Goal: Task Accomplishment & Management: Manage account settings

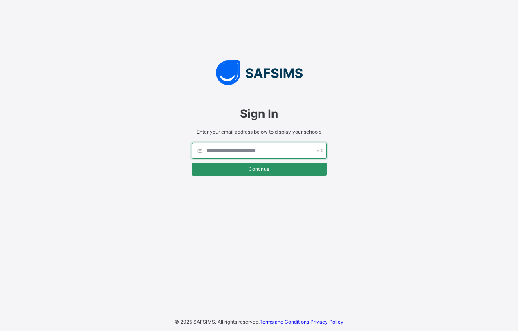
click at [235, 147] on input "text" at bounding box center [259, 151] width 135 height 16
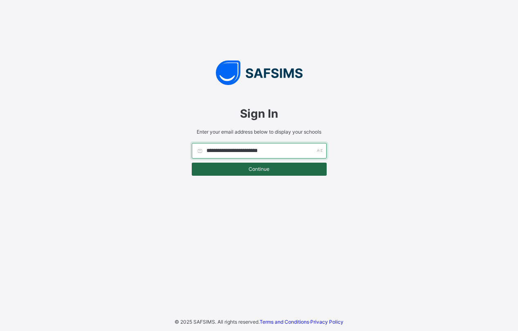
type input "**********"
click at [259, 166] on span "Continue" at bounding box center [259, 169] width 123 height 6
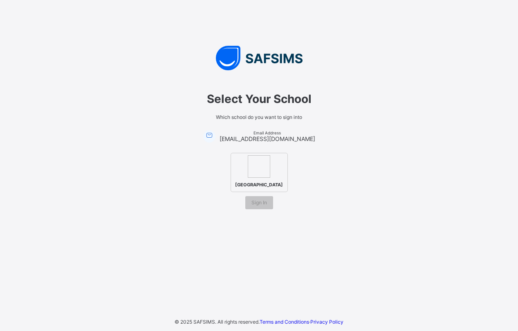
click at [253, 164] on img at bounding box center [259, 166] width 22 height 22
click at [257, 205] on span "Sign In" at bounding box center [259, 202] width 16 height 6
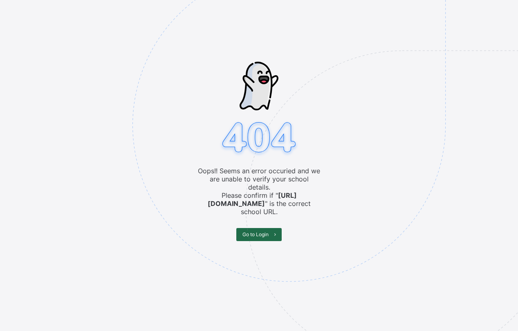
click at [256, 231] on span "Go to Login" at bounding box center [255, 234] width 26 height 6
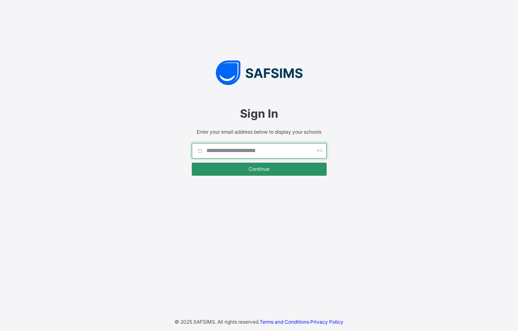
click at [223, 145] on input "text" at bounding box center [259, 151] width 135 height 16
click at [240, 149] on input "*********" at bounding box center [259, 151] width 135 height 16
drag, startPoint x: 281, startPoint y: 148, endPoint x: 212, endPoint y: 150, distance: 69.5
click at [208, 150] on input "**********" at bounding box center [259, 151] width 135 height 16
drag, startPoint x: 212, startPoint y: 150, endPoint x: 203, endPoint y: 151, distance: 8.7
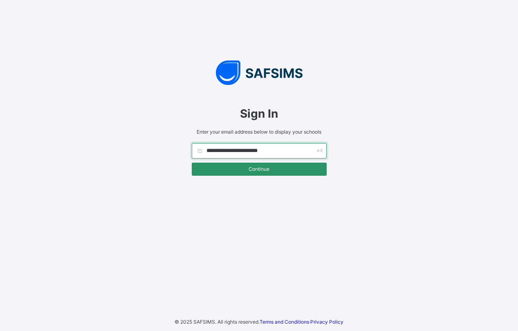
drag, startPoint x: 203, startPoint y: 151, endPoint x: 239, endPoint y: 145, distance: 35.6
click at [239, 145] on input "**********" at bounding box center [259, 151] width 135 height 16
drag, startPoint x: 230, startPoint y: 152, endPoint x: 206, endPoint y: 154, distance: 23.7
click at [206, 154] on input "**********" at bounding box center [259, 151] width 135 height 16
click at [222, 154] on input "**********" at bounding box center [259, 151] width 135 height 16
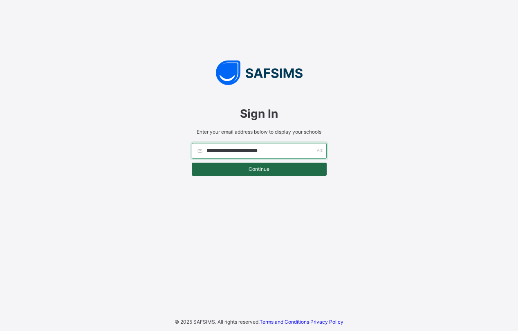
type input "**********"
click at [222, 170] on span "Continue" at bounding box center [259, 169] width 123 height 6
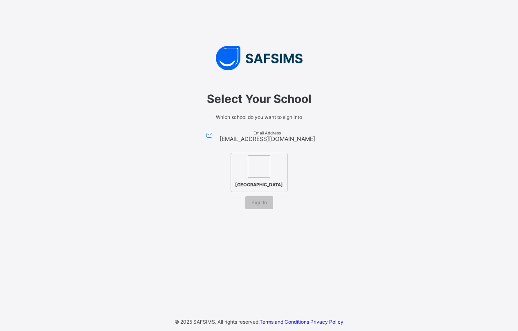
click at [261, 165] on img at bounding box center [259, 166] width 22 height 22
click at [259, 205] on span "Sign In" at bounding box center [259, 202] width 16 height 6
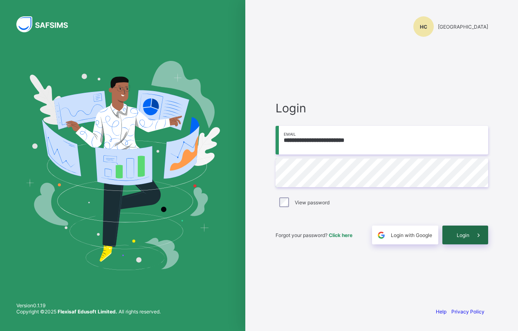
click at [462, 235] on span "Login" at bounding box center [462, 235] width 13 height 6
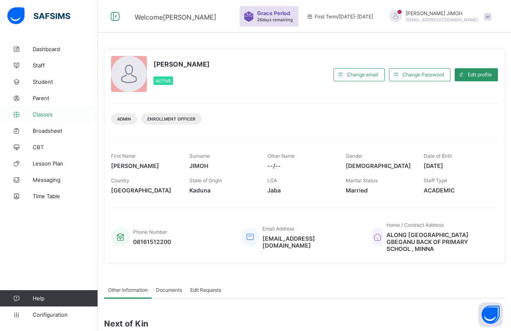
click at [40, 114] on span "Classes" at bounding box center [65, 114] width 65 height 7
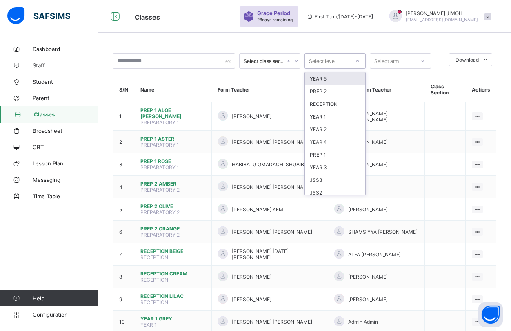
click at [357, 59] on icon at bounding box center [357, 61] width 5 height 8
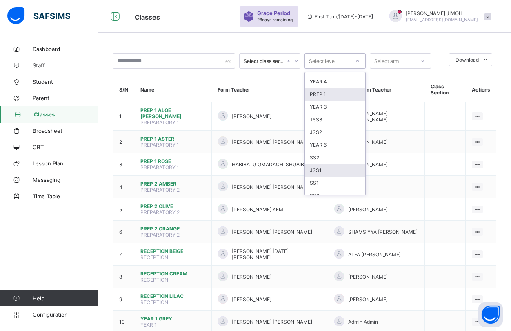
scroll to position [67, 0]
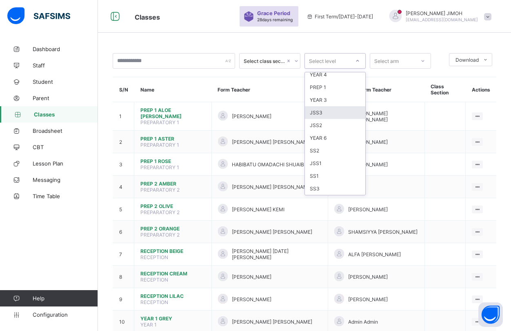
click at [328, 111] on div "JSS3" at bounding box center [335, 112] width 60 height 13
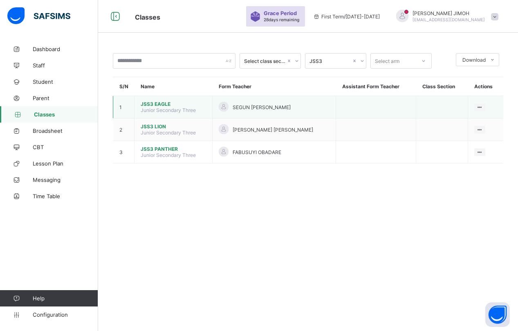
click at [164, 103] on span "JSS3 EAGLE" at bounding box center [173, 104] width 65 height 6
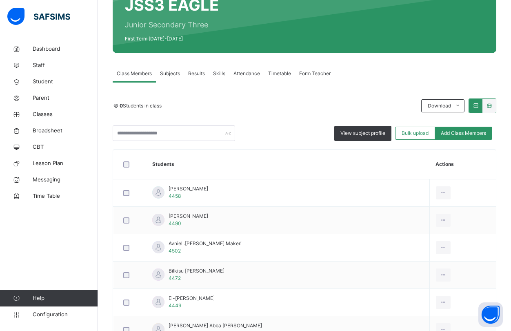
scroll to position [123, 0]
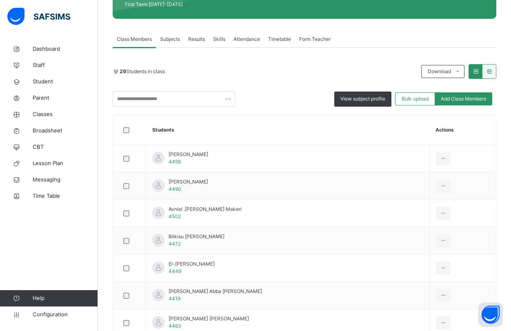
click at [170, 37] on span "Subjects" at bounding box center [170, 39] width 20 height 7
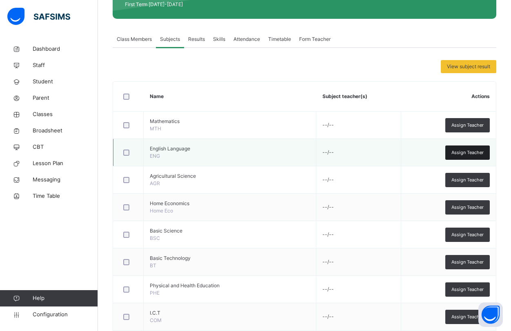
click at [467, 151] on span "Assign Teacher" at bounding box center [468, 152] width 32 height 7
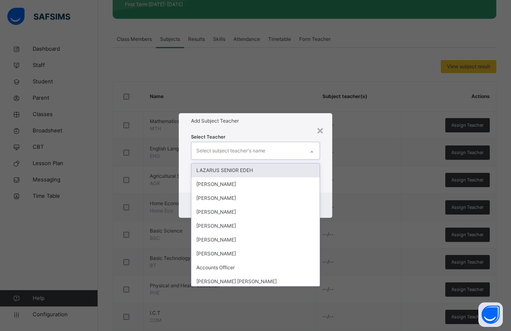
click at [219, 148] on div "Select subject teacher's name" at bounding box center [231, 151] width 69 height 16
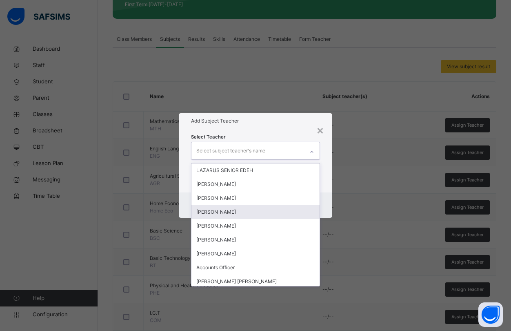
type input "*"
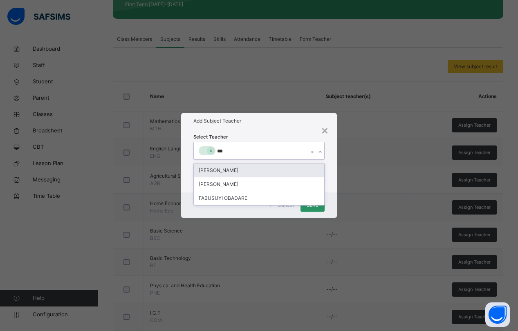
type input "****"
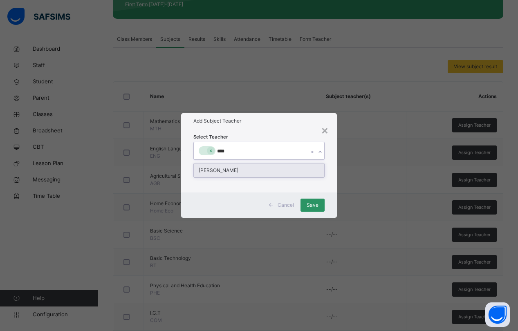
click at [240, 168] on div "[PERSON_NAME]" at bounding box center [259, 170] width 130 height 14
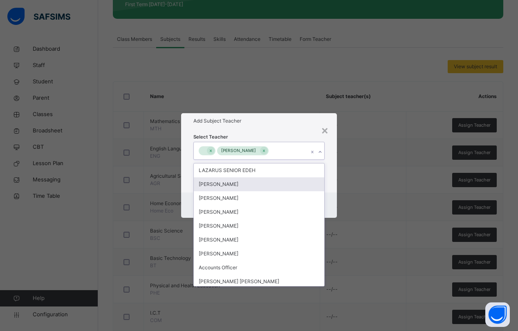
click at [331, 201] on div "Cancel Save" at bounding box center [258, 204] width 155 height 25
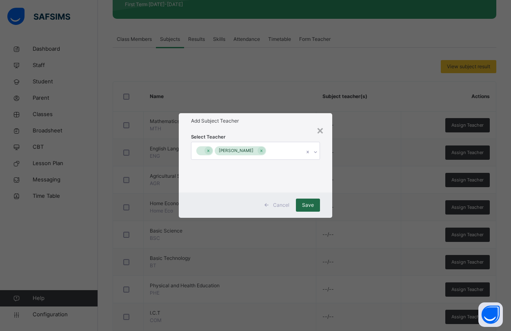
click at [310, 206] on span "Save" at bounding box center [308, 204] width 12 height 7
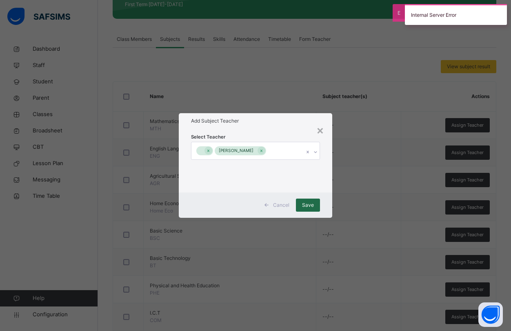
click at [309, 205] on span "Save" at bounding box center [308, 204] width 12 height 7
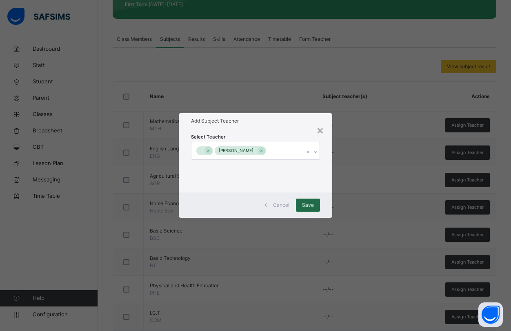
click at [307, 203] on span "Save" at bounding box center [308, 204] width 12 height 7
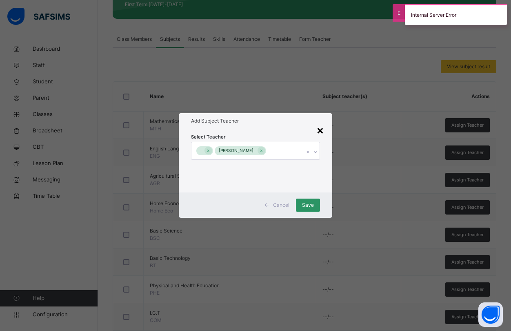
click at [320, 130] on div "×" at bounding box center [321, 129] width 8 height 17
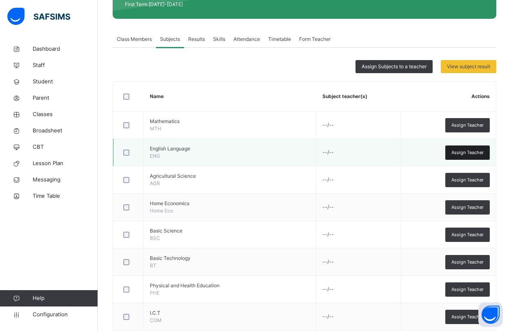
click at [471, 151] on span "Assign Teacher" at bounding box center [468, 152] width 32 height 7
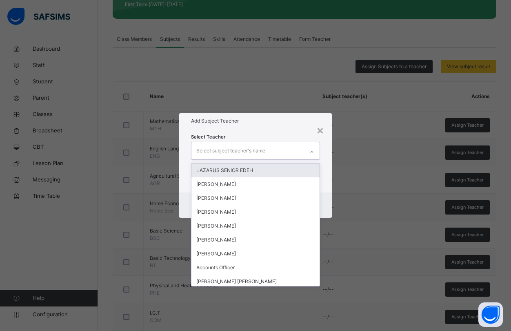
click at [254, 151] on div "Select subject teacher's name" at bounding box center [231, 151] width 69 height 16
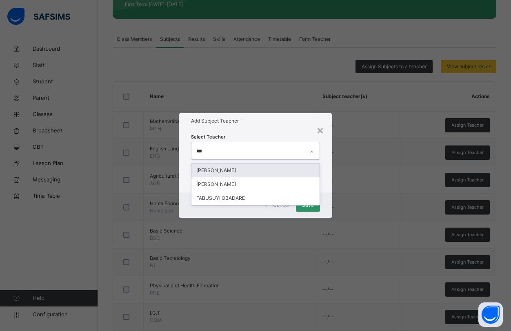
type input "****"
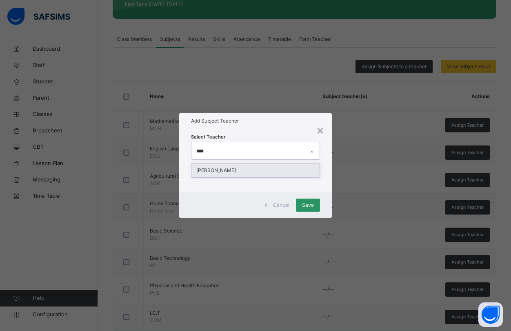
click at [242, 169] on div "[PERSON_NAME]" at bounding box center [256, 170] width 128 height 14
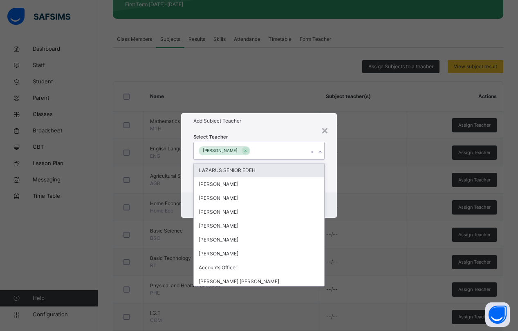
click at [326, 177] on div "Select Teacher option JOHN OLUMUYIWA DARAMOLA, selected. option LAZARUS SENIOR …" at bounding box center [258, 161] width 155 height 64
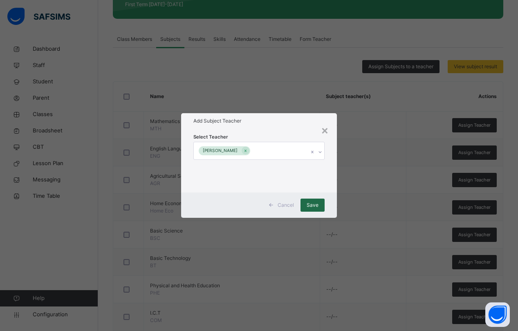
click at [312, 206] on span "Save" at bounding box center [312, 204] width 12 height 7
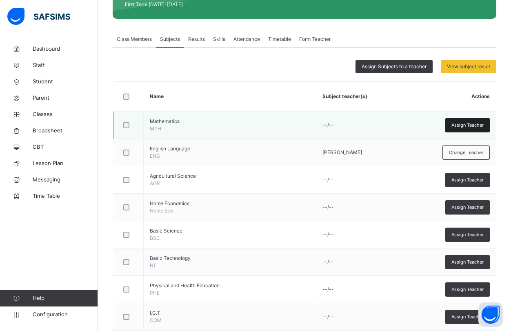
click at [468, 125] on span "Assign Teacher" at bounding box center [468, 125] width 32 height 7
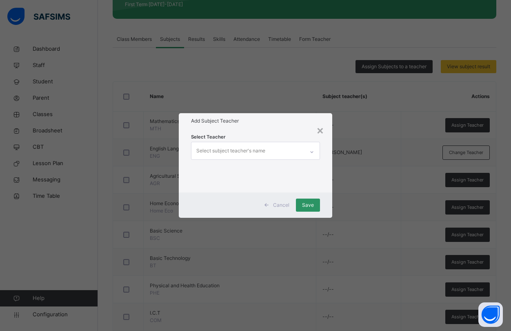
click at [243, 150] on div "Select subject teacher's name" at bounding box center [231, 151] width 69 height 16
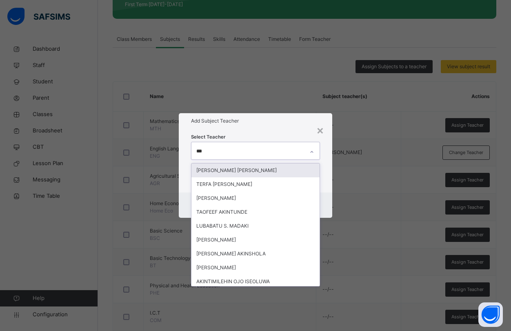
type input "****"
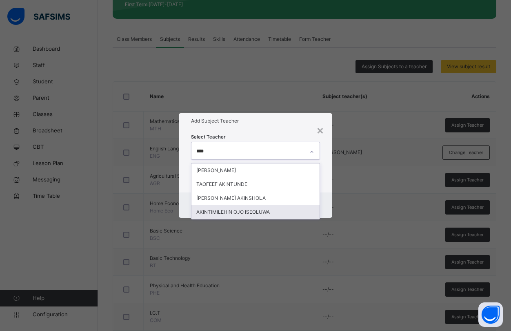
click at [240, 211] on div "AKINTIMILEHIN OJO ISEOLUWA" at bounding box center [256, 212] width 128 height 14
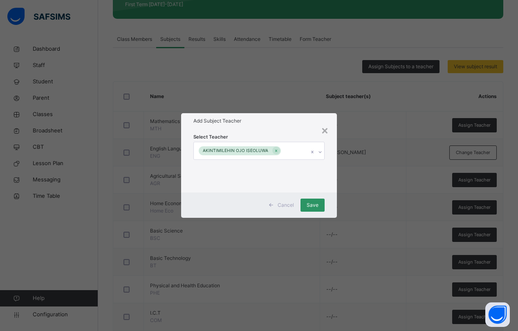
click at [331, 156] on div "Select Teacher AKINTIMILEHIN OJO ISEOLUWA" at bounding box center [258, 161] width 155 height 64
click at [308, 205] on span "Save" at bounding box center [312, 204] width 12 height 7
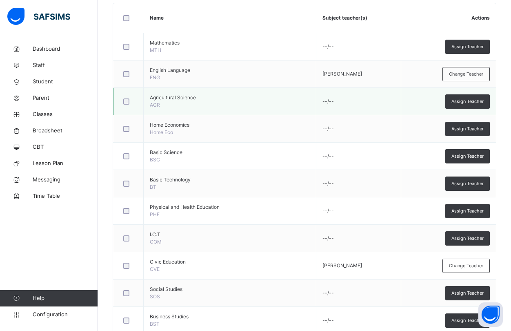
scroll to position [204, 0]
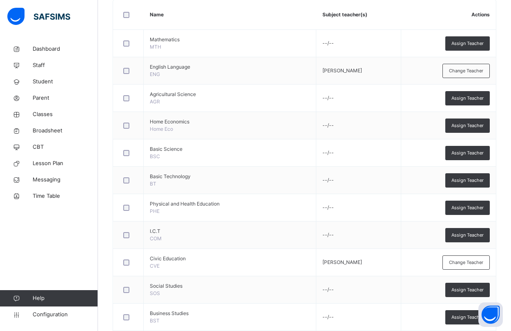
click at [465, 234] on span "Assign Teacher" at bounding box center [468, 235] width 32 height 7
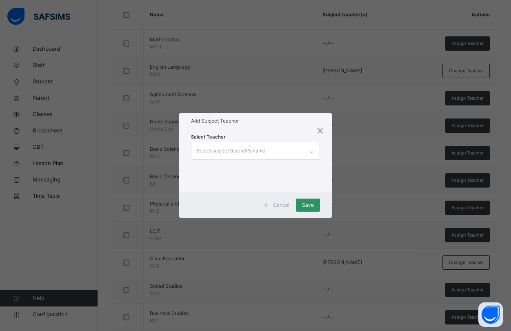
click at [217, 152] on div "Select subject teacher's name" at bounding box center [231, 151] width 69 height 16
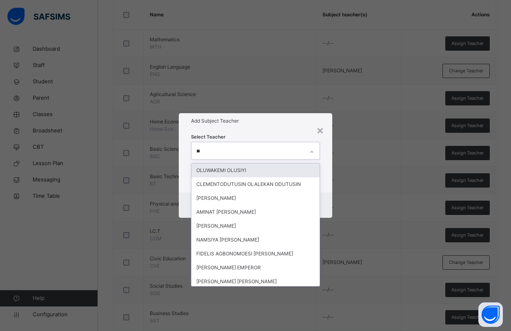
type input "***"
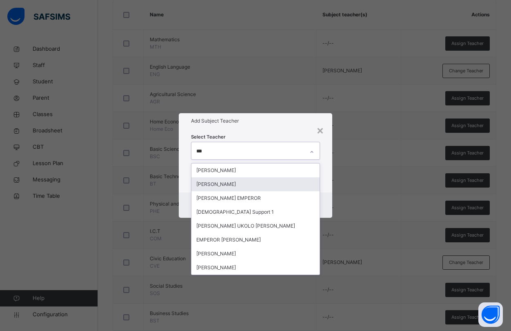
click at [218, 184] on div "[PERSON_NAME]" at bounding box center [256, 184] width 128 height 14
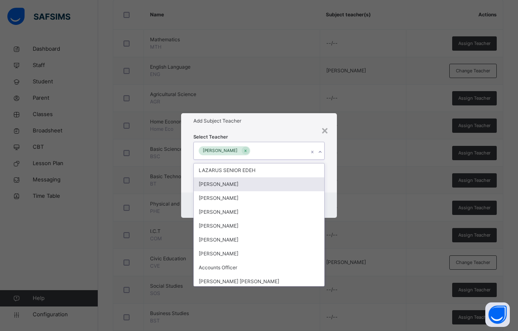
click at [331, 184] on div "Select Teacher option SIMON IBEH, selected. option OLADEJI AJEWOLE focused, 2 o…" at bounding box center [258, 161] width 155 height 64
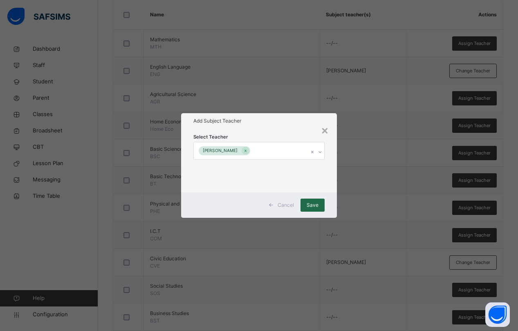
click at [310, 202] on span "Save" at bounding box center [312, 204] width 12 height 7
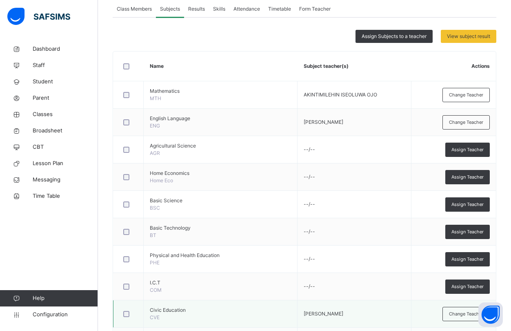
scroll to position [144, 0]
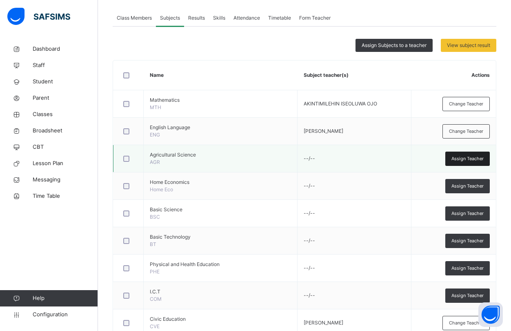
click at [471, 158] on span "Assign Teacher" at bounding box center [468, 158] width 32 height 7
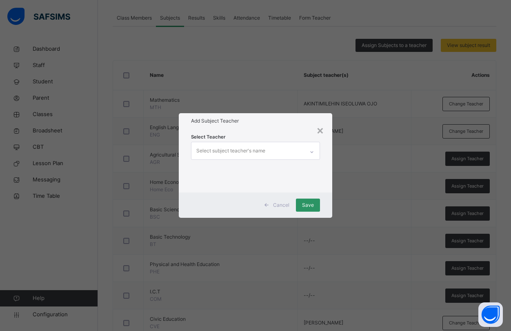
click at [216, 148] on div "Select subject teacher's name" at bounding box center [231, 151] width 69 height 16
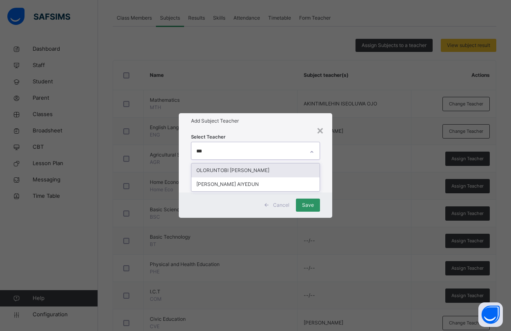
type input "****"
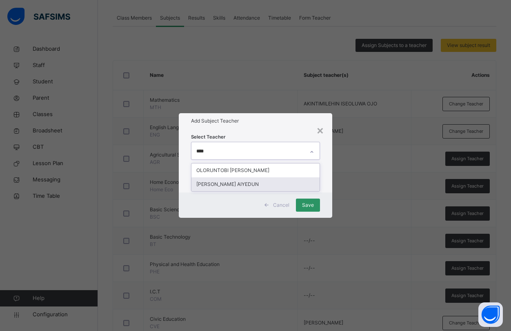
click at [238, 183] on div "[PERSON_NAME] AIYEDUN" at bounding box center [256, 184] width 128 height 14
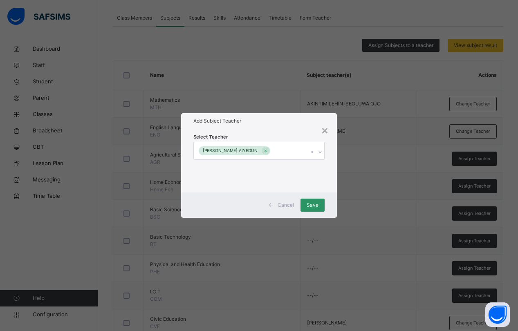
click at [327, 188] on div "Select Teacher EMMANUEL ADONMOSI AIYEDUN" at bounding box center [258, 161] width 155 height 64
click at [318, 204] on div "Save" at bounding box center [312, 205] width 24 height 13
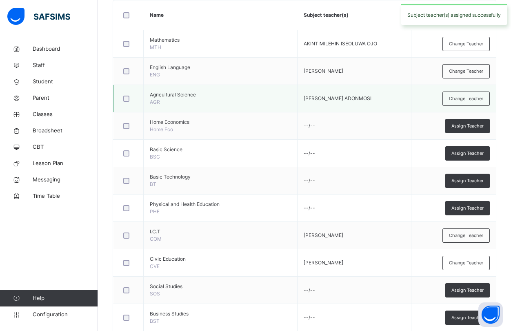
scroll to position [226, 0]
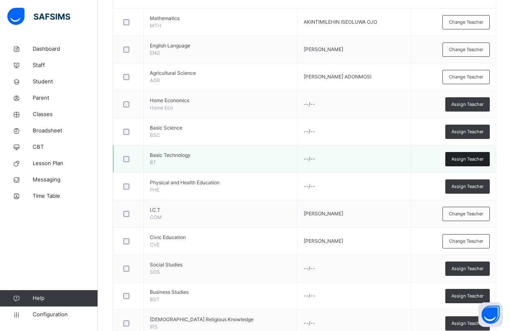
click at [466, 159] on span "Assign Teacher" at bounding box center [468, 159] width 32 height 7
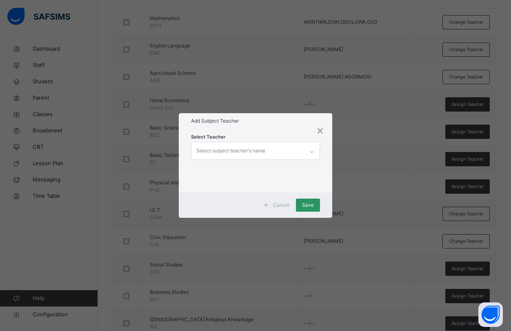
click at [234, 150] on div "Select subject teacher's name" at bounding box center [231, 151] width 69 height 16
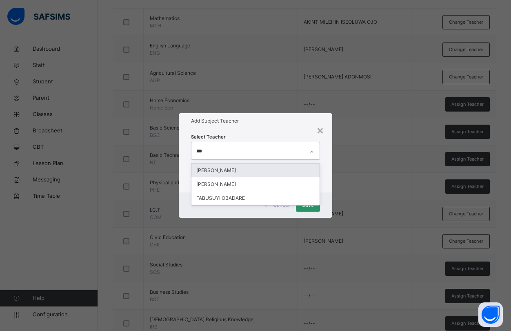
type input "****"
click at [220, 172] on div "[PERSON_NAME]" at bounding box center [256, 170] width 128 height 14
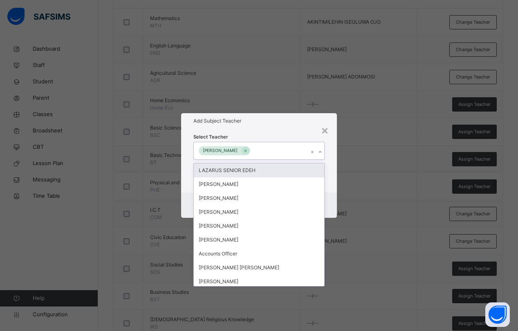
click at [331, 188] on div "Select Teacher option DARE MICHEAL, selected. option LAZARUS SENIOR EDEH focuse…" at bounding box center [258, 161] width 155 height 64
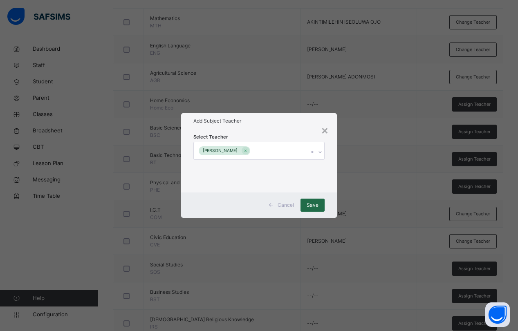
click at [309, 203] on span "Save" at bounding box center [312, 204] width 12 height 7
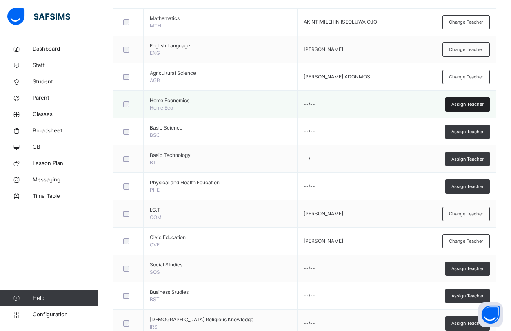
click at [475, 103] on span "Assign Teacher" at bounding box center [468, 104] width 32 height 7
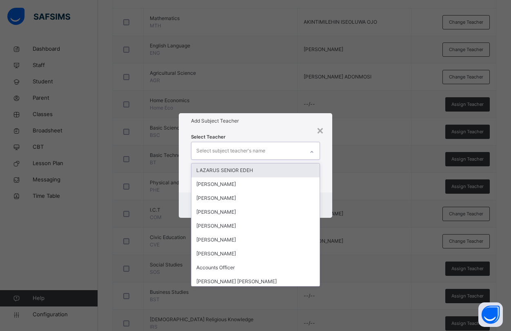
click at [239, 147] on div "Select subject teacher's name" at bounding box center [231, 151] width 69 height 16
click at [322, 128] on div "×" at bounding box center [321, 129] width 8 height 17
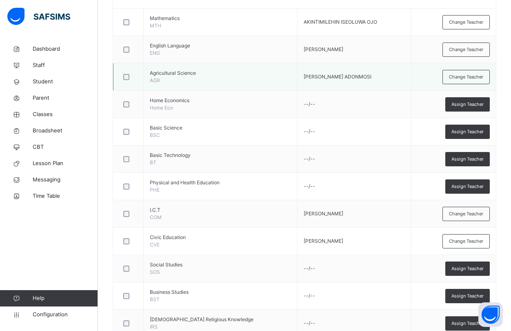
scroll to position [185, 0]
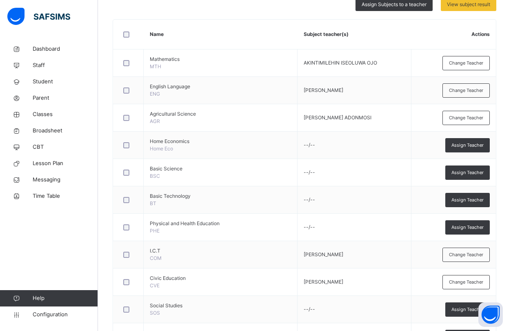
drag, startPoint x: 482, startPoint y: 141, endPoint x: 478, endPoint y: 143, distance: 4.4
click at [480, 142] on span "Assign Teacher" at bounding box center [468, 145] width 32 height 7
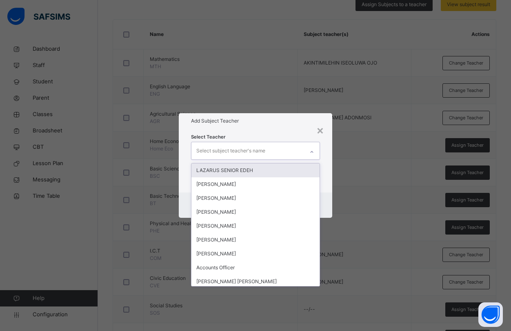
click at [239, 147] on div "Select subject teacher's name" at bounding box center [231, 151] width 69 height 16
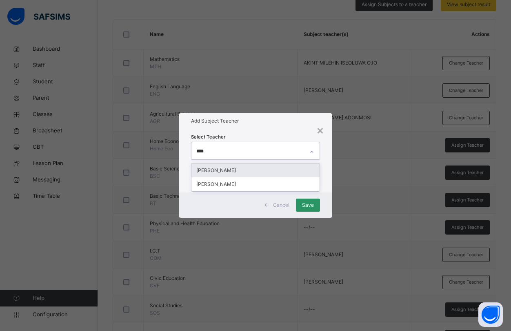
type input "***"
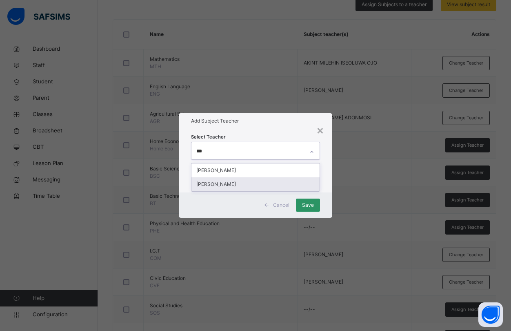
click at [229, 181] on div "[PERSON_NAME]" at bounding box center [256, 184] width 128 height 14
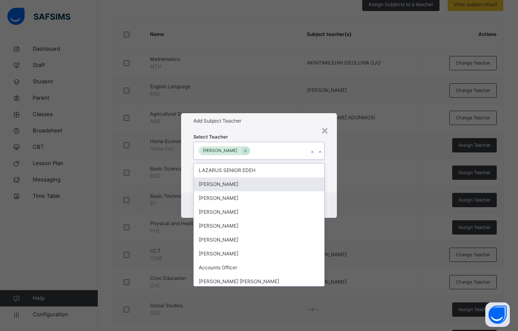
click at [331, 183] on div "Select Teacher option ASMA'U SAIDU ADAMU, selected. option OLADEJI AJEWOLE focu…" at bounding box center [258, 161] width 155 height 64
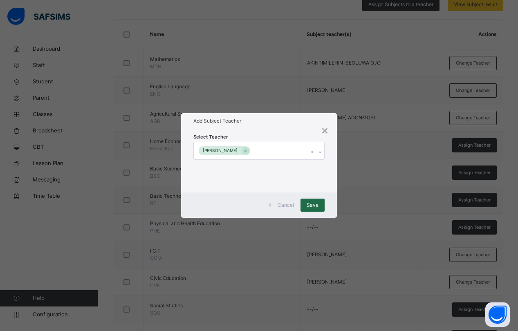
click at [315, 201] on span "Save" at bounding box center [312, 204] width 12 height 7
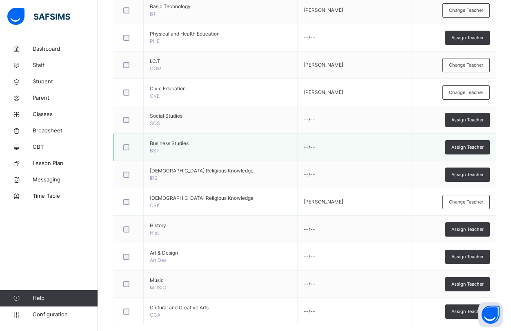
scroll to position [389, 0]
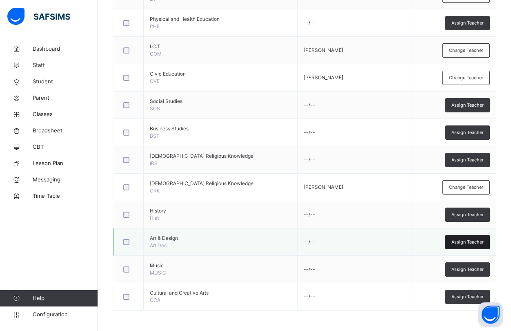
click at [473, 241] on span "Assign Teacher" at bounding box center [468, 242] width 32 height 7
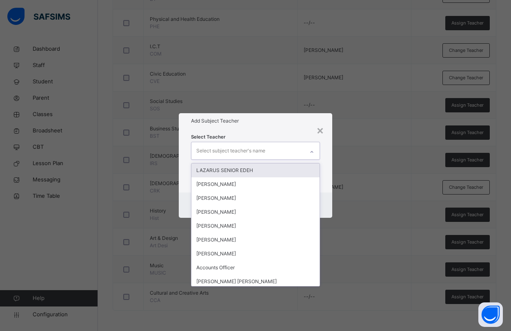
click at [221, 147] on div "Select subject teacher's name" at bounding box center [231, 151] width 69 height 16
type input "****"
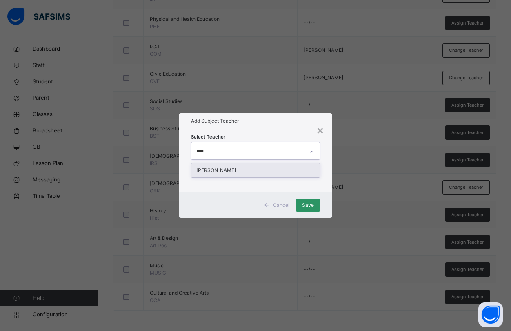
click at [218, 168] on div "[PERSON_NAME]" at bounding box center [256, 170] width 128 height 14
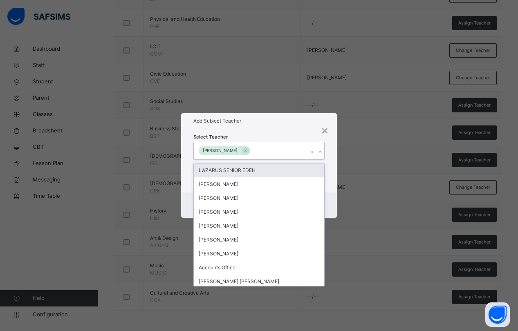
click at [327, 169] on div "Select Teacher option SHEGUN JOSEPH ONADUGBA, selected. option LAZARUS SENIOR E…" at bounding box center [258, 161] width 155 height 64
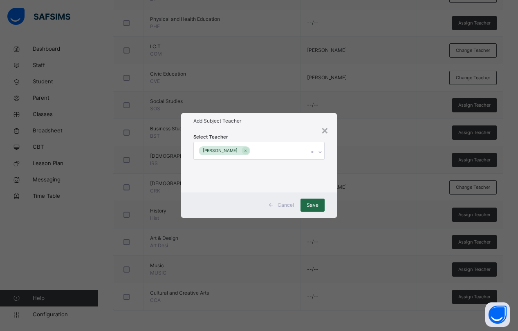
click at [312, 204] on span "Save" at bounding box center [312, 204] width 12 height 7
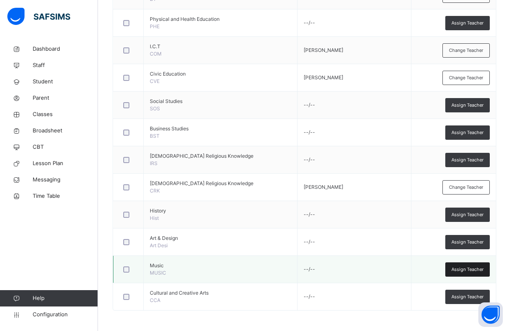
click at [467, 268] on span "Assign Teacher" at bounding box center [468, 269] width 32 height 7
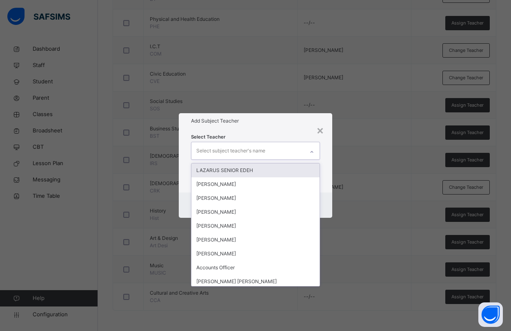
click at [230, 149] on div "Select subject teacher's name" at bounding box center [231, 151] width 69 height 16
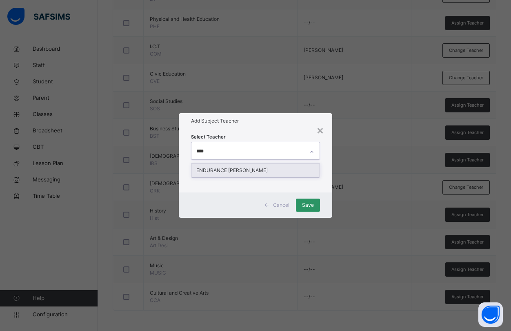
type input "*****"
click at [228, 169] on div "ENDURANCE [PERSON_NAME]" at bounding box center [256, 170] width 128 height 14
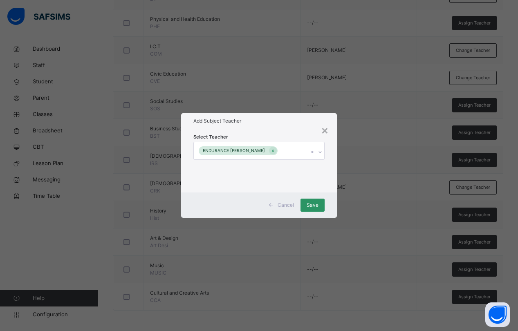
click at [331, 178] on div "Select Teacher ENDURANCE OJONE OJADEH" at bounding box center [258, 161] width 155 height 64
click at [308, 203] on span "Save" at bounding box center [312, 204] width 12 height 7
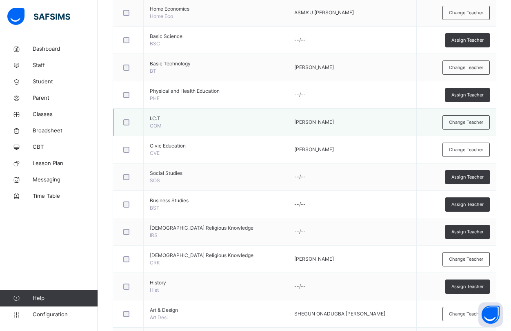
scroll to position [348, 0]
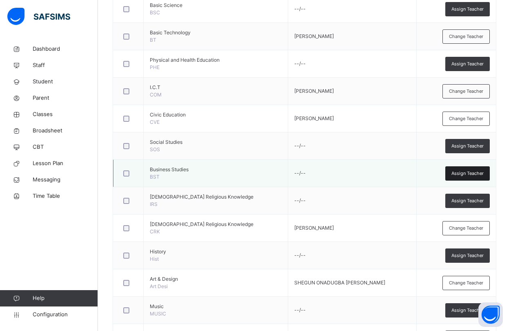
click at [478, 171] on span "Assign Teacher" at bounding box center [468, 173] width 32 height 7
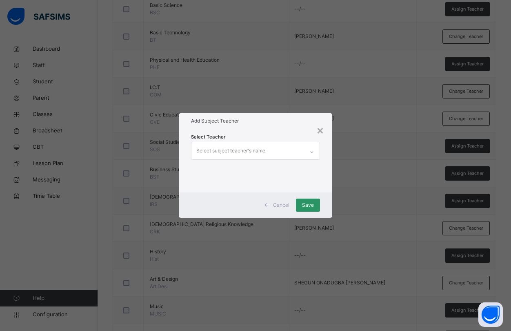
click at [260, 147] on div "Select subject teacher's name" at bounding box center [231, 151] width 69 height 16
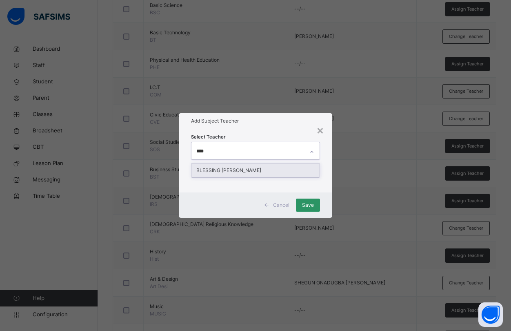
type input "*****"
click at [210, 169] on div "BLESSING [PERSON_NAME]" at bounding box center [256, 170] width 128 height 14
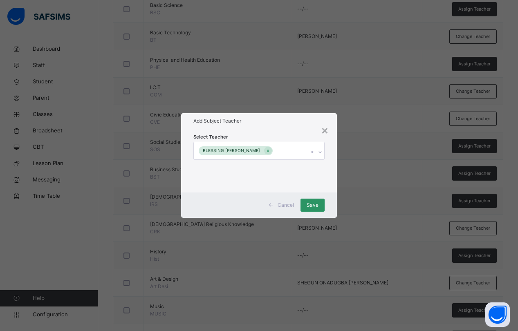
click at [332, 172] on div "Select Teacher BLESSING O. OGEDE" at bounding box center [258, 161] width 155 height 64
click at [313, 203] on span "Save" at bounding box center [312, 204] width 12 height 7
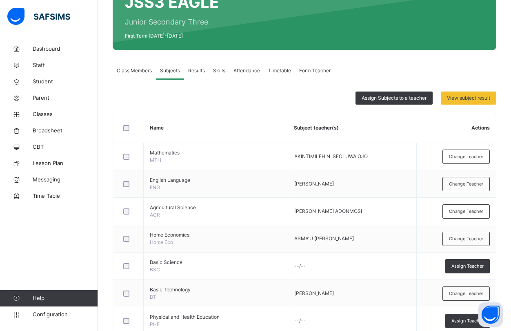
scroll to position [0, 0]
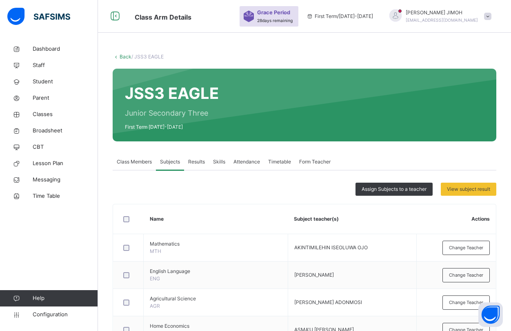
click at [123, 57] on link "Back" at bounding box center [126, 57] width 12 height 6
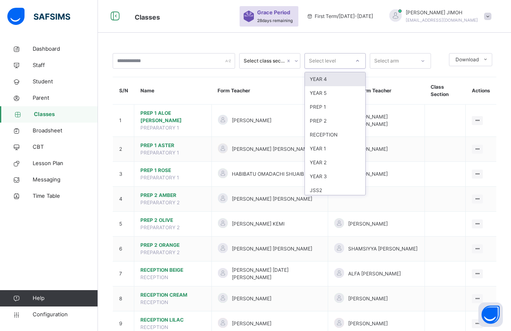
click at [355, 60] on div at bounding box center [358, 60] width 14 height 13
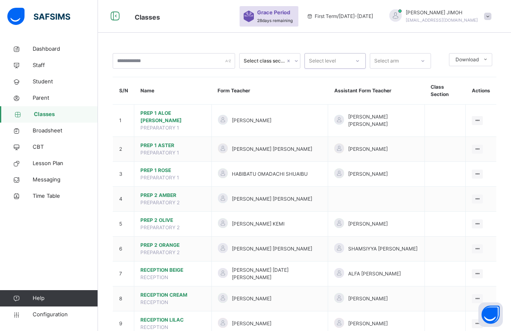
click at [355, 60] on div at bounding box center [358, 60] width 14 height 13
click at [356, 59] on icon at bounding box center [357, 61] width 5 height 8
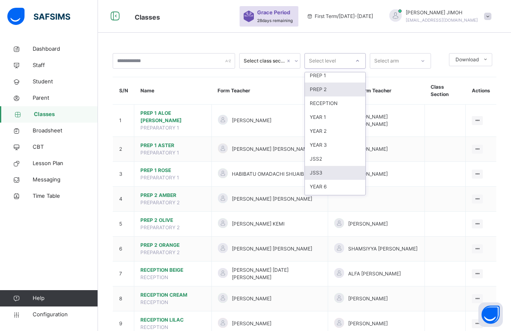
scroll to position [86, 0]
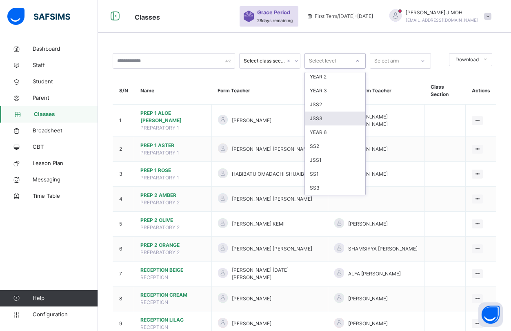
click at [329, 118] on div "JSS3" at bounding box center [335, 119] width 60 height 14
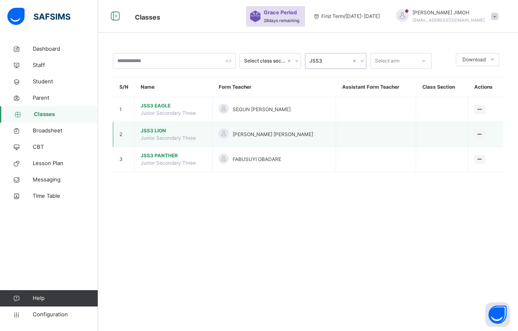
click at [152, 131] on span "JSS3 LION" at bounding box center [173, 130] width 65 height 7
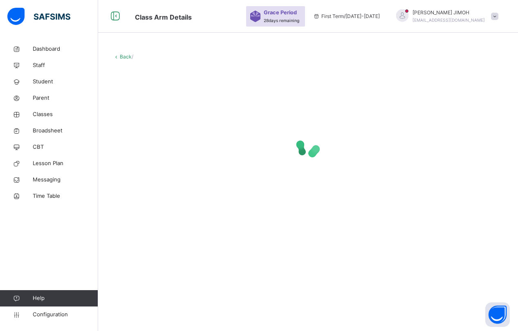
click at [152, 131] on div at bounding box center [308, 146] width 390 height 33
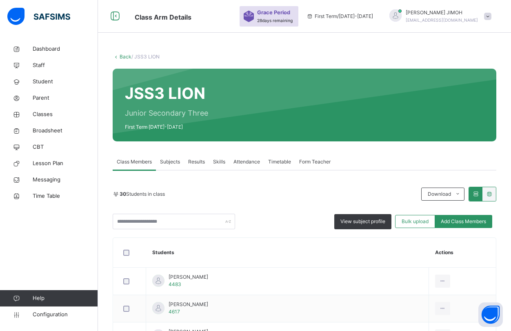
click at [168, 160] on span "Subjects" at bounding box center [170, 161] width 20 height 7
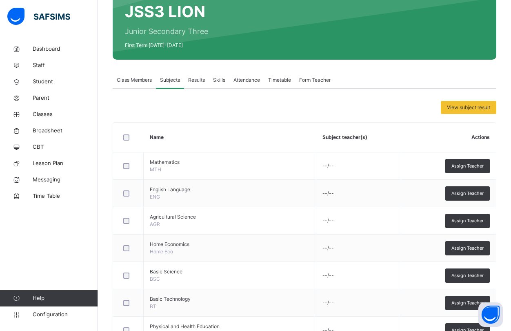
scroll to position [123, 0]
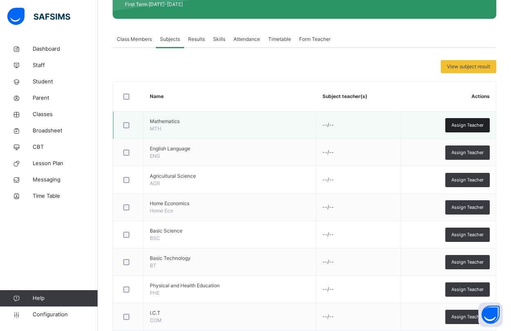
click at [465, 125] on span "Assign Teacher" at bounding box center [468, 125] width 32 height 7
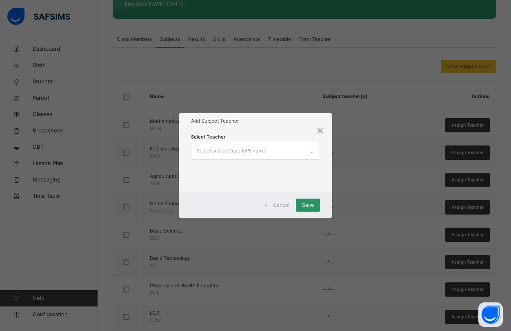
click at [239, 148] on div "Select subject teacher's name" at bounding box center [231, 151] width 69 height 16
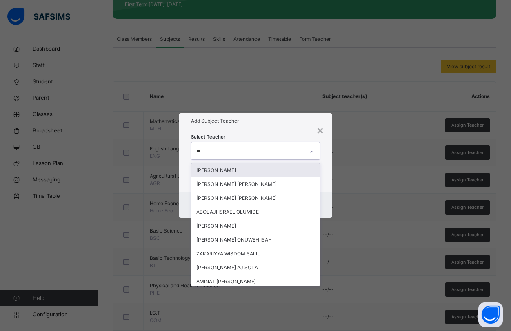
type input "***"
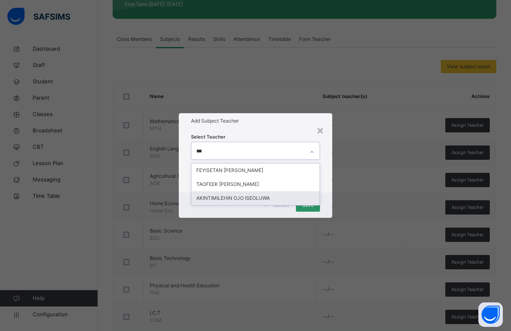
click at [236, 196] on div "AKINTIMILEHIN OJO ISEOLUWA" at bounding box center [256, 198] width 128 height 14
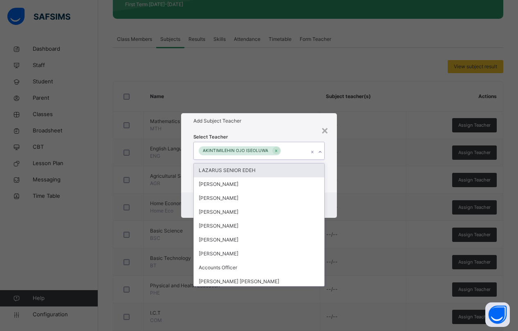
click at [329, 170] on div "Select Teacher option AKINTIMILEHIN OJO ISEOLUWA, selected. option LAZARUS SENI…" at bounding box center [258, 161] width 155 height 64
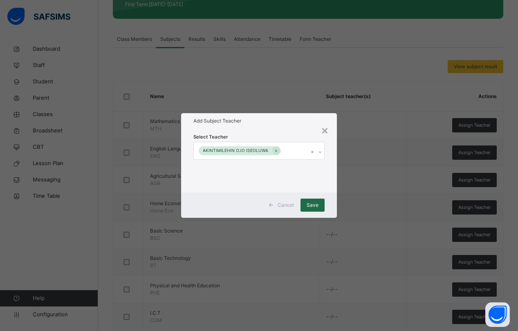
click at [313, 206] on span "Save" at bounding box center [312, 204] width 12 height 7
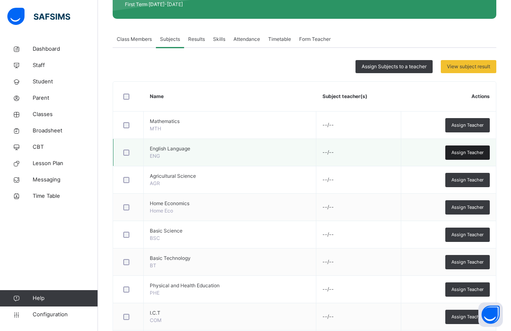
click at [468, 150] on span "Assign Teacher" at bounding box center [468, 152] width 32 height 7
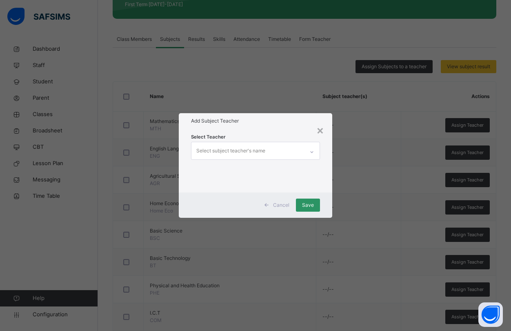
click at [228, 146] on div "Select subject teacher's name" at bounding box center [231, 151] width 69 height 16
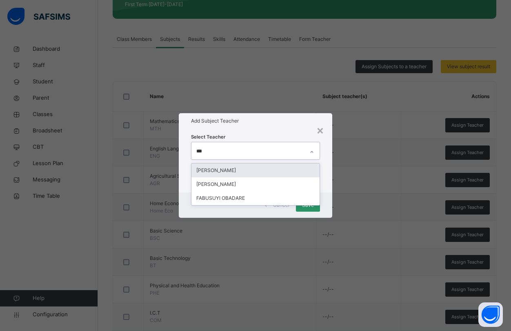
type input "****"
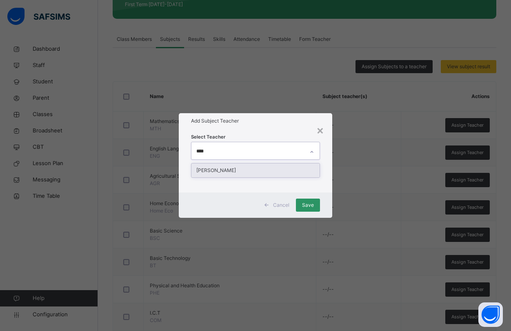
click at [232, 170] on div "[PERSON_NAME]" at bounding box center [256, 170] width 128 height 14
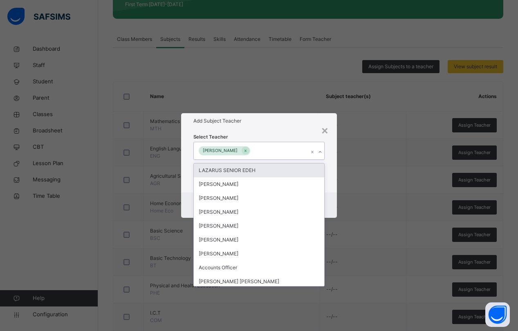
click at [331, 167] on div "Select Teacher option JOHN OLUMUYIWA DARAMOLA, selected. option LAZARUS SENIOR …" at bounding box center [258, 161] width 155 height 64
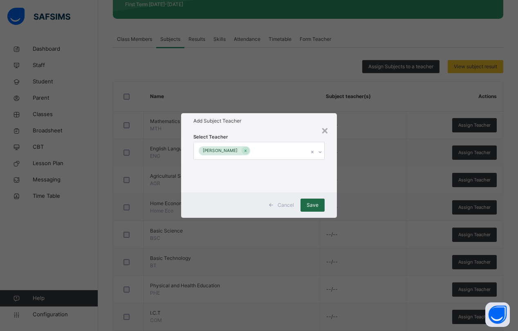
click at [310, 205] on span "Save" at bounding box center [312, 204] width 12 height 7
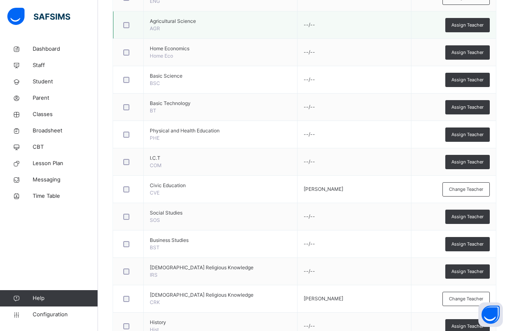
scroll to position [286, 0]
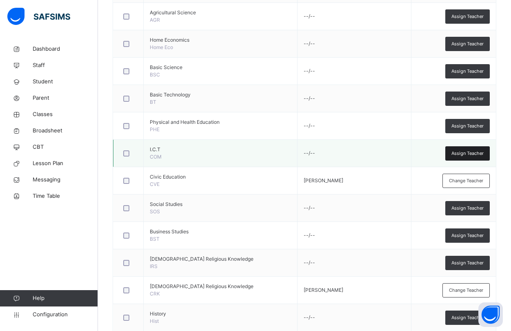
click at [467, 153] on span "Assign Teacher" at bounding box center [468, 153] width 32 height 7
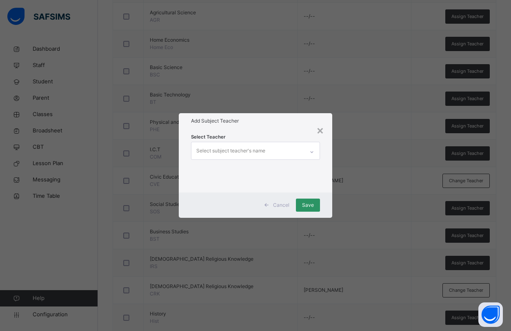
click at [245, 149] on div "Select subject teacher's name" at bounding box center [231, 151] width 69 height 16
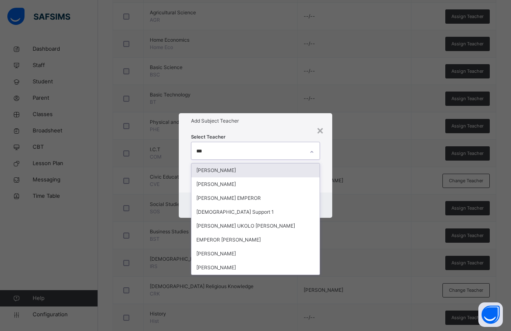
type input "****"
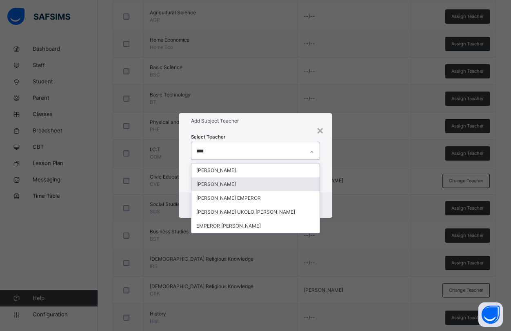
click at [217, 184] on div "[PERSON_NAME]" at bounding box center [256, 184] width 128 height 14
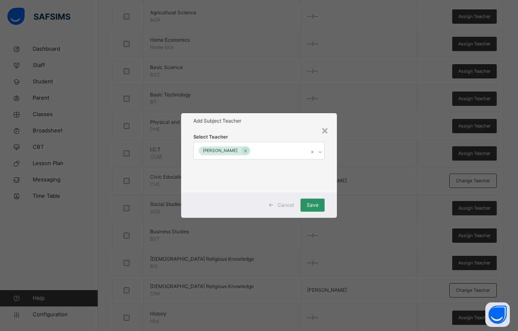
drag, startPoint x: 331, startPoint y: 176, endPoint x: 323, endPoint y: 174, distance: 7.8
click at [329, 176] on div "Select Teacher SIMON IBEH" at bounding box center [258, 161] width 155 height 64
click at [309, 205] on span "Save" at bounding box center [312, 204] width 12 height 7
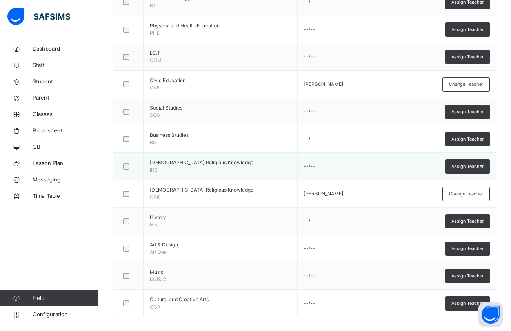
scroll to position [389, 0]
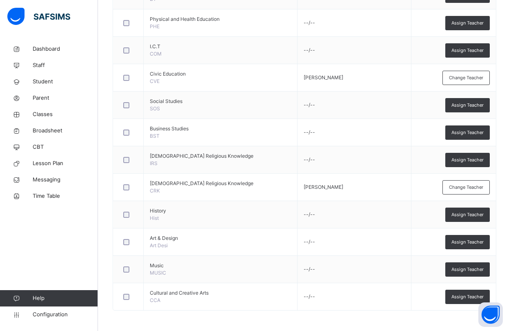
click at [481, 269] on span "Assign Teacher" at bounding box center [468, 269] width 32 height 7
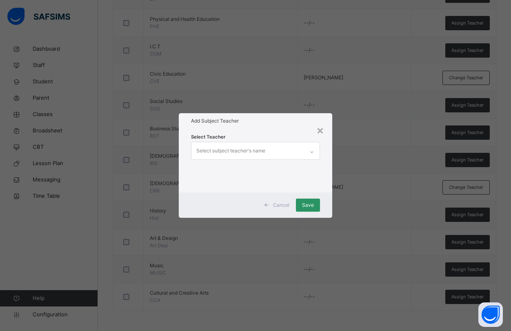
click at [208, 150] on div "Select subject teacher's name" at bounding box center [231, 151] width 69 height 16
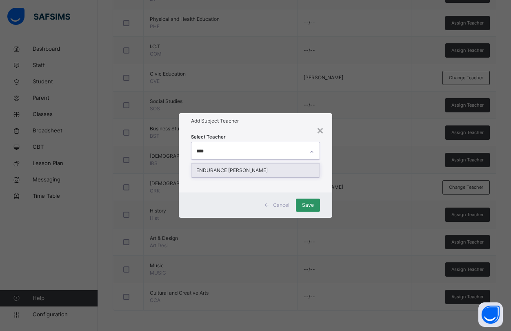
type input "*****"
click at [212, 170] on div "ENDURANCE [PERSON_NAME]" at bounding box center [256, 170] width 128 height 14
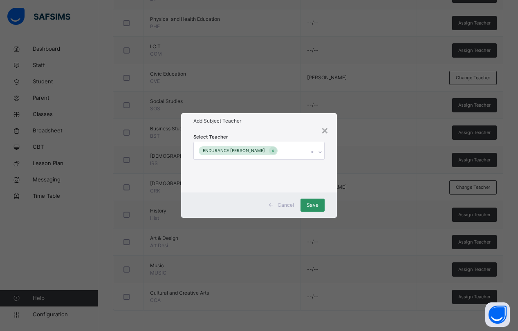
click at [329, 175] on div "Select Teacher ENDURANCE OJONE OJADEH" at bounding box center [258, 161] width 155 height 64
click at [313, 203] on span "Save" at bounding box center [312, 204] width 12 height 7
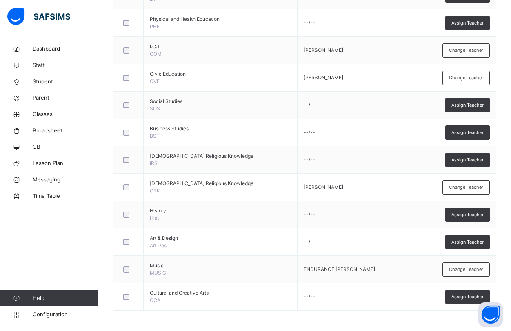
click at [473, 132] on span "Assign Teacher" at bounding box center [468, 132] width 32 height 7
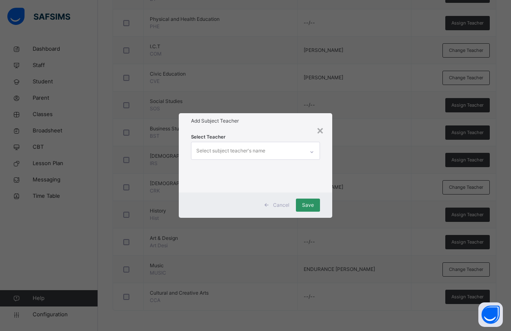
click at [226, 149] on div "Select subject teacher's name" at bounding box center [231, 151] width 69 height 16
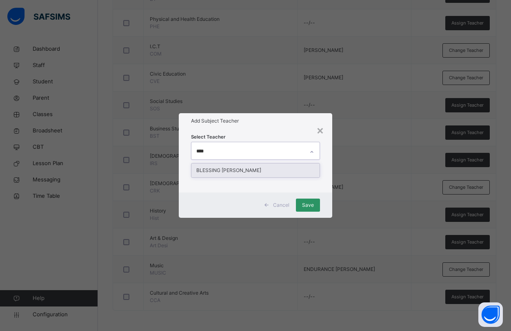
type input "*****"
click at [221, 168] on div "BLESSING [PERSON_NAME]" at bounding box center [256, 170] width 128 height 14
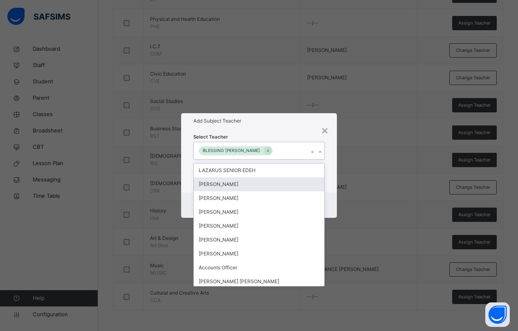
click at [328, 188] on div "Select Teacher option BLESSING [PERSON_NAME], selected. option [PERSON_NAME] fo…" at bounding box center [258, 161] width 155 height 64
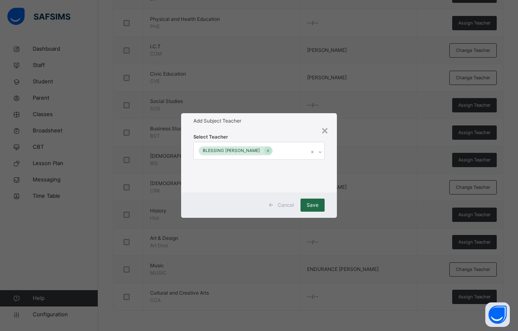
click at [310, 207] on span "Save" at bounding box center [312, 204] width 12 height 7
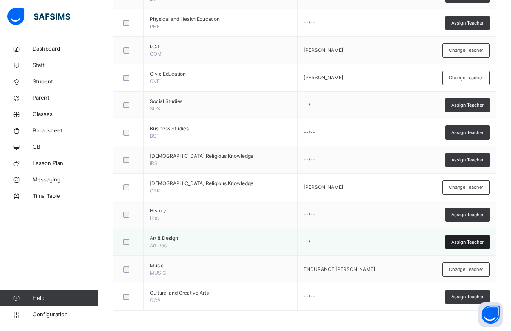
click at [466, 241] on span "Assign Teacher" at bounding box center [468, 242] width 32 height 7
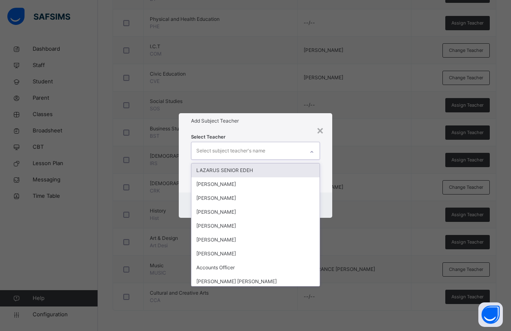
click at [205, 151] on div "Select subject teacher's name" at bounding box center [231, 151] width 69 height 16
type input "****"
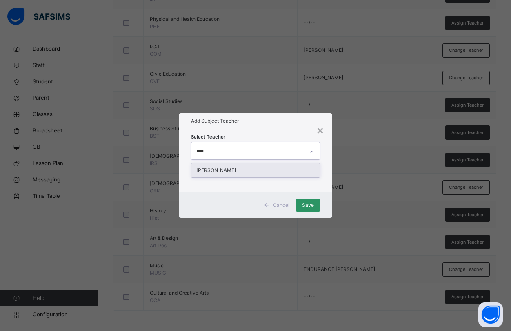
click at [221, 169] on div "[PERSON_NAME]" at bounding box center [256, 170] width 128 height 14
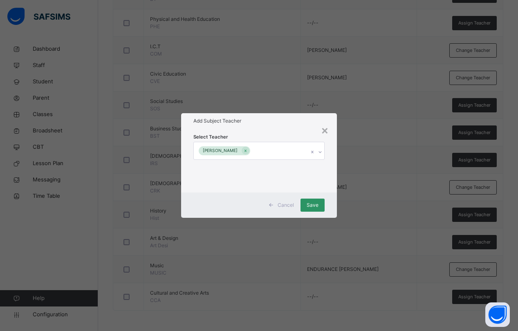
click at [330, 191] on div "Select Teacher [PERSON_NAME]" at bounding box center [258, 161] width 155 height 64
click at [309, 203] on span "Save" at bounding box center [312, 204] width 12 height 7
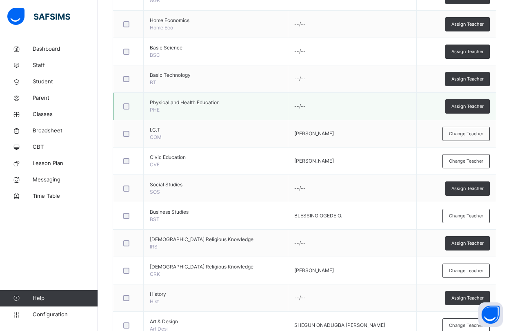
scroll to position [144, 0]
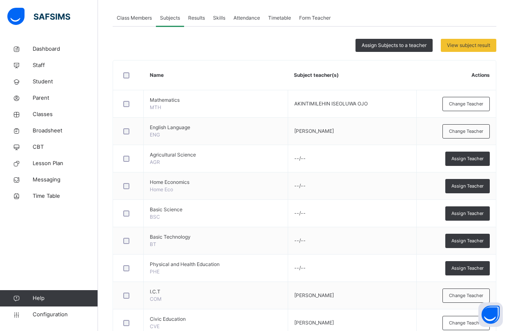
click at [466, 185] on span "Assign Teacher" at bounding box center [468, 186] width 32 height 7
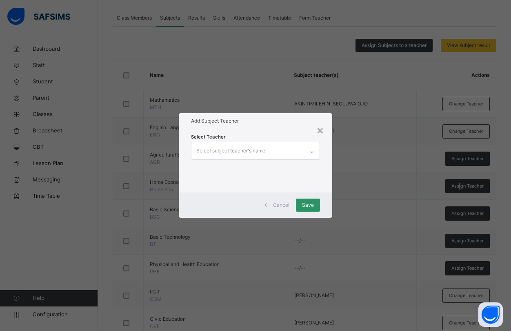
click at [220, 147] on div "Select subject teacher's name" at bounding box center [231, 151] width 69 height 16
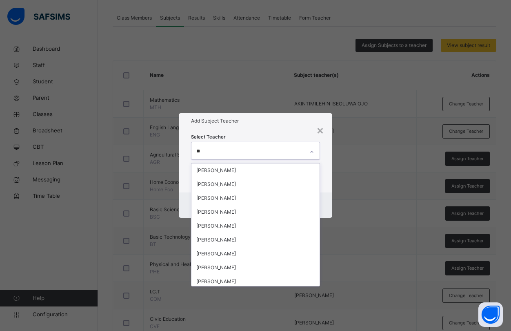
type input "***"
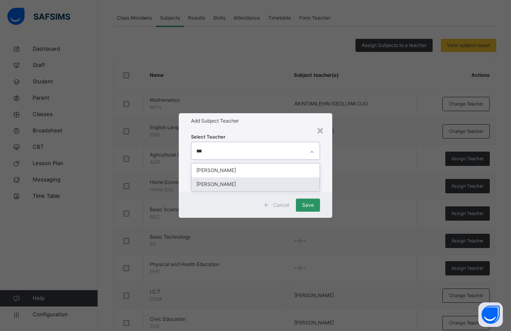
click at [218, 183] on div "[PERSON_NAME]" at bounding box center [256, 184] width 128 height 14
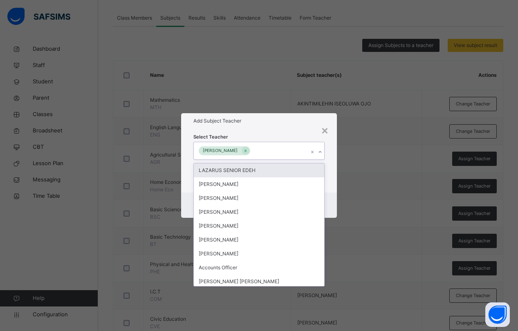
click at [331, 179] on div "Select Teacher option [PERSON_NAME], selected. option LAZARUS SENIOR EDEH focus…" at bounding box center [258, 161] width 155 height 64
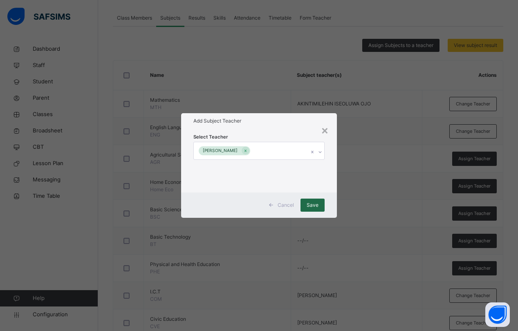
click at [313, 204] on span "Save" at bounding box center [312, 204] width 12 height 7
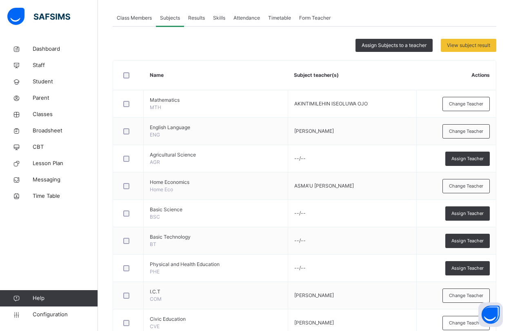
click at [469, 157] on span "Assign Teacher" at bounding box center [468, 158] width 32 height 7
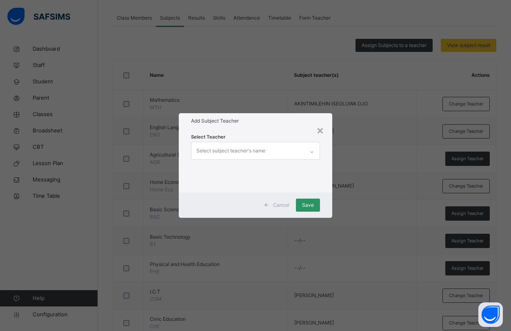
click at [206, 150] on div "Select subject teacher's name" at bounding box center [231, 151] width 69 height 16
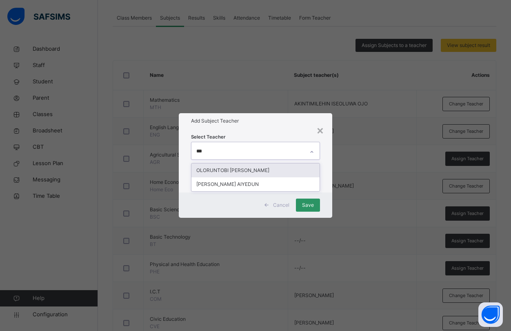
type input "****"
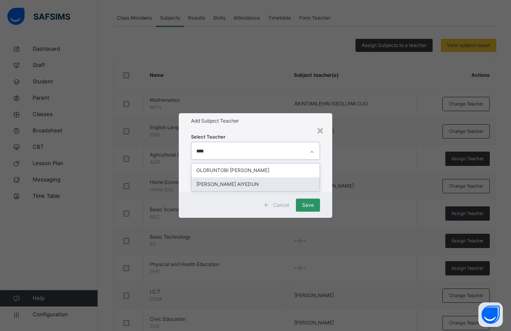
click at [238, 183] on div "[PERSON_NAME] AIYEDUN" at bounding box center [256, 184] width 128 height 14
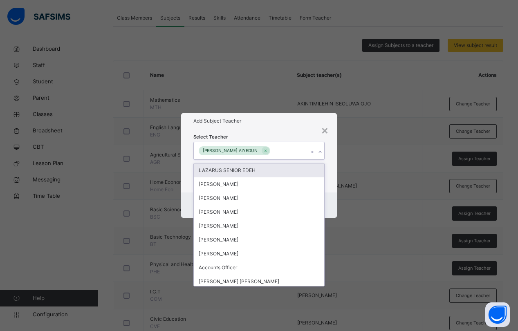
click at [331, 181] on div "Select Teacher option [PERSON_NAME], selected. option LAZARUS SENIOR EDEH focus…" at bounding box center [258, 161] width 155 height 64
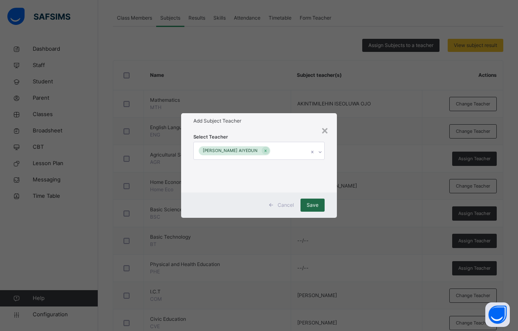
click at [310, 206] on span "Save" at bounding box center [312, 204] width 12 height 7
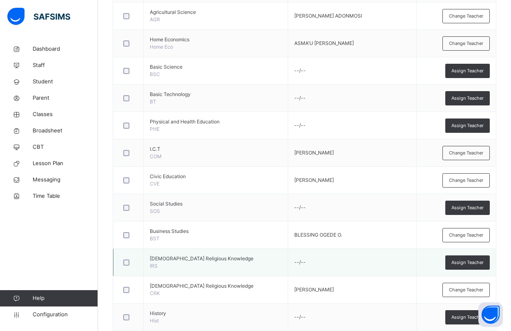
scroll to position [266, 0]
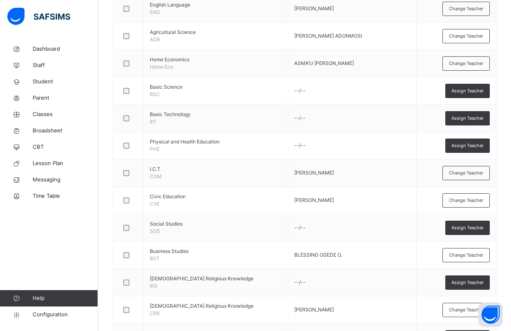
drag, startPoint x: 471, startPoint y: 117, endPoint x: 424, endPoint y: 114, distance: 46.7
click at [468, 117] on span "Assign Teacher" at bounding box center [468, 118] width 32 height 7
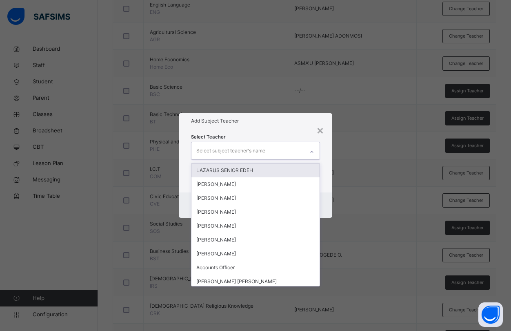
click at [206, 149] on div "Select subject teacher's name" at bounding box center [231, 151] width 69 height 16
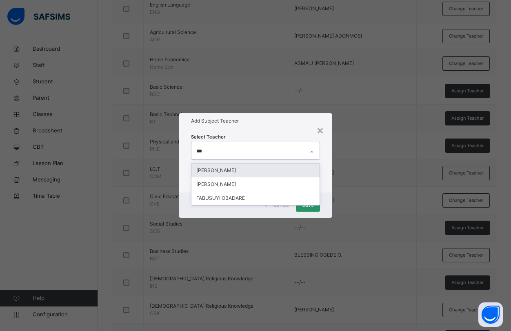
type input "****"
click at [215, 170] on div "[PERSON_NAME]" at bounding box center [256, 170] width 128 height 14
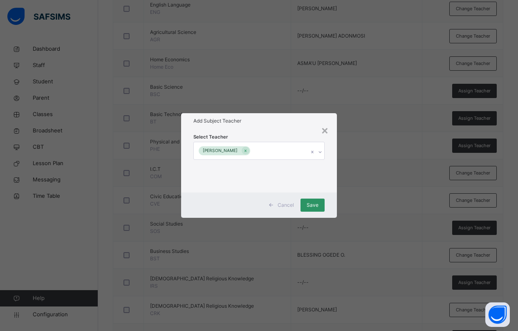
click at [329, 167] on div "Select Teacher DARE MICHEAL" at bounding box center [258, 161] width 155 height 64
click at [308, 203] on span "Save" at bounding box center [312, 204] width 12 height 7
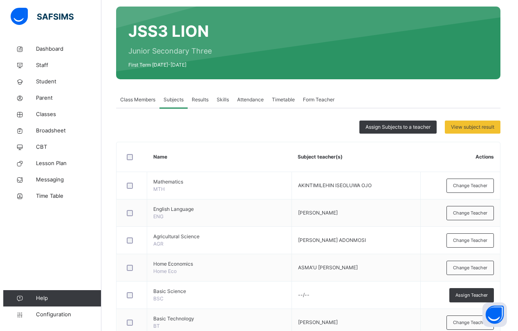
scroll to position [0, 0]
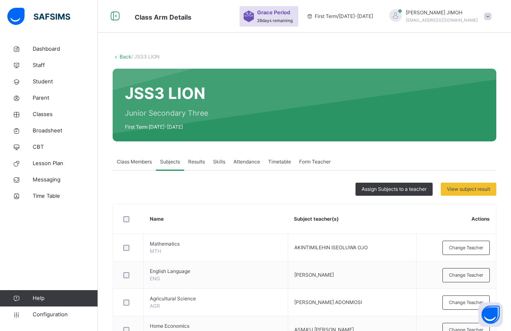
click at [123, 55] on link "Back" at bounding box center [126, 57] width 12 height 6
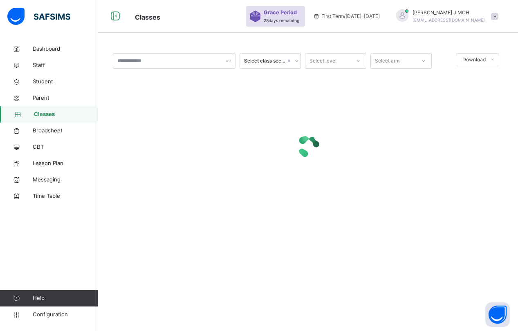
click at [360, 60] on icon at bounding box center [357, 61] width 5 height 8
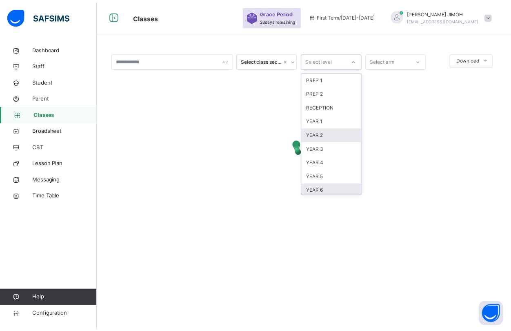
scroll to position [86, 0]
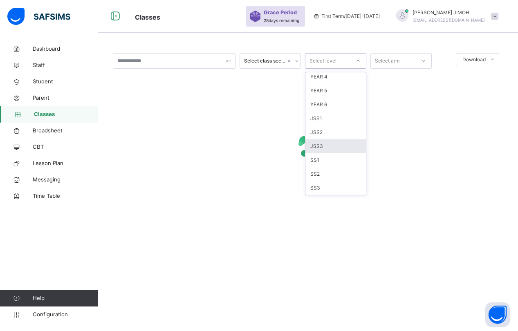
click at [329, 145] on div "JSS3" at bounding box center [335, 146] width 60 height 14
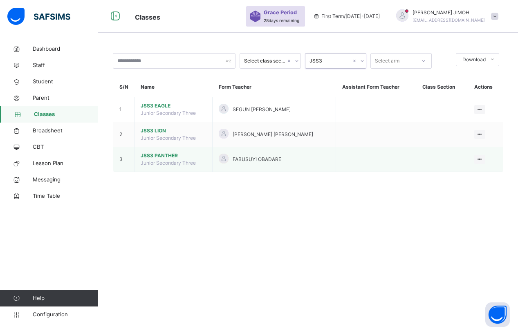
click at [161, 153] on span "JSS3 PANTHER" at bounding box center [173, 155] width 65 height 7
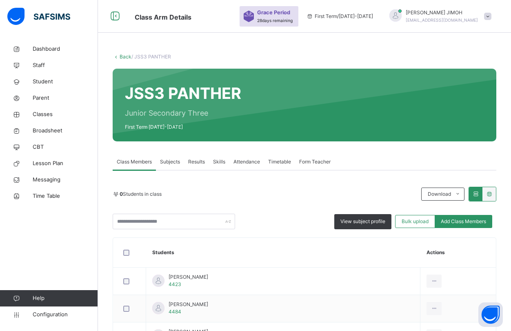
click at [175, 160] on span "Subjects" at bounding box center [170, 161] width 20 height 7
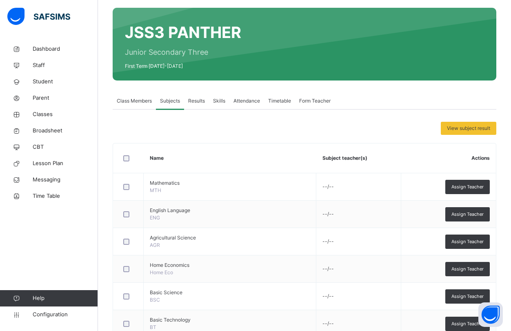
scroll to position [82, 0]
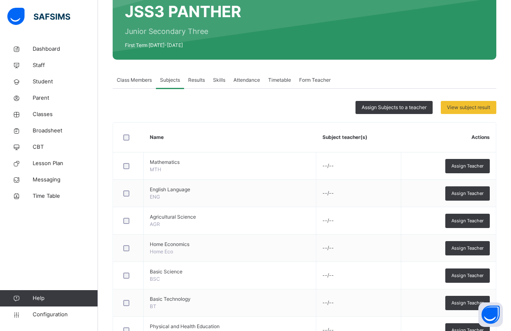
click at [478, 161] on div "Assign Teacher" at bounding box center [468, 166] width 45 height 14
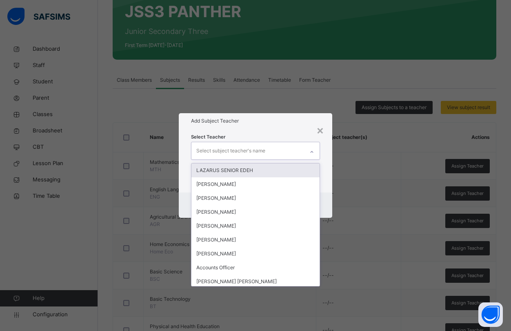
click at [211, 150] on div "Select subject teacher's name" at bounding box center [231, 151] width 69 height 16
type input "****"
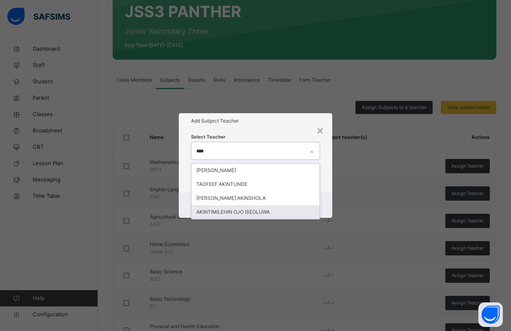
click at [230, 211] on div "AKINTIMILEHIN OJO ISEOLUWA" at bounding box center [256, 212] width 128 height 14
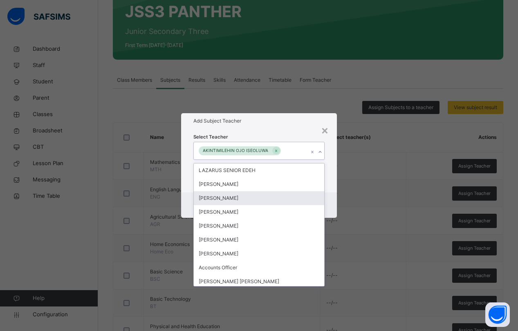
click at [327, 189] on div "Select Teacher option AKINTIMILEHIN OJO ISEOLUWA, selected. option JOSEPH GURIN…" at bounding box center [258, 161] width 155 height 64
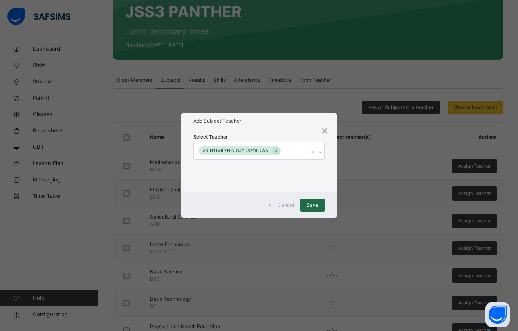
click at [310, 205] on span "Save" at bounding box center [312, 204] width 12 height 7
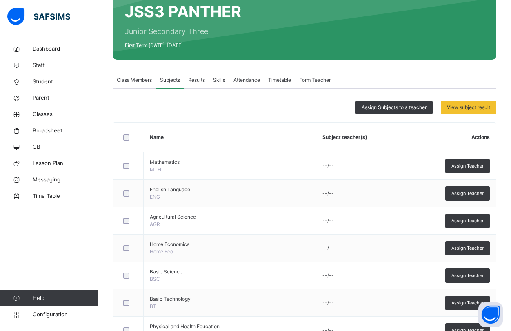
click at [466, 191] on span "Assign Teacher" at bounding box center [468, 193] width 32 height 7
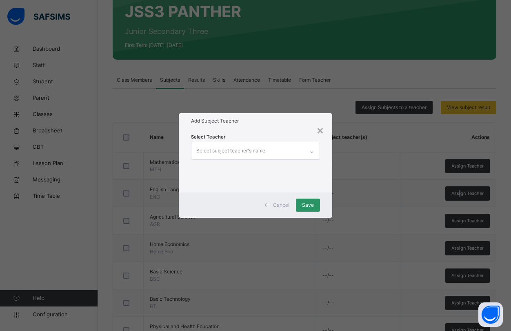
click at [211, 147] on div "Select subject teacher's name" at bounding box center [231, 151] width 69 height 16
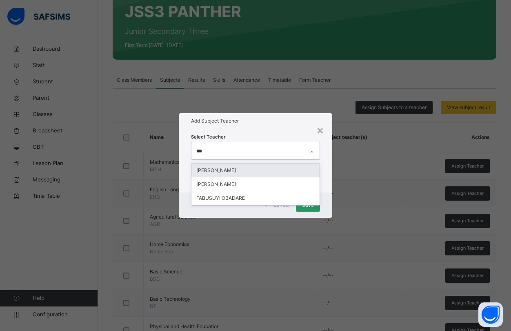
type input "****"
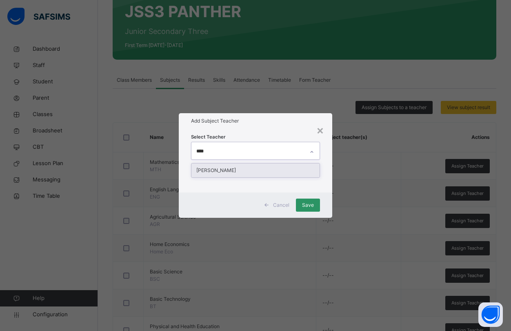
click at [223, 165] on div "[PERSON_NAME]" at bounding box center [256, 170] width 128 height 14
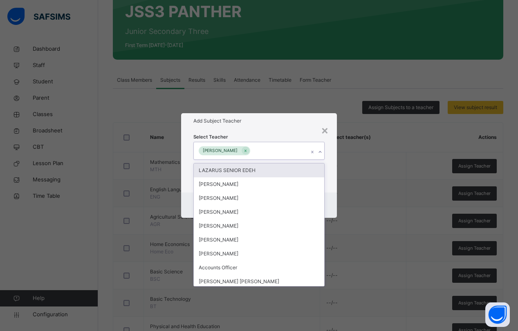
click at [334, 182] on div "Select Teacher option JOHN OLUMUYIWA DARAMOLA, selected. option LAZARUS SENIOR …" at bounding box center [258, 161] width 155 height 64
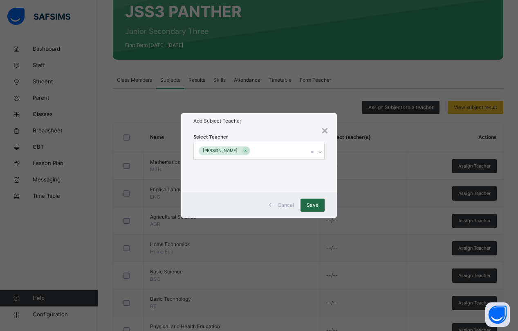
click at [311, 206] on span "Save" at bounding box center [312, 204] width 12 height 7
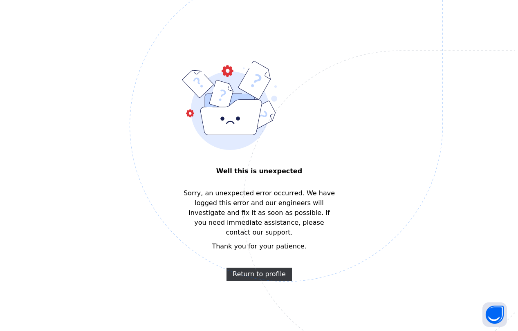
scroll to position [0, 0]
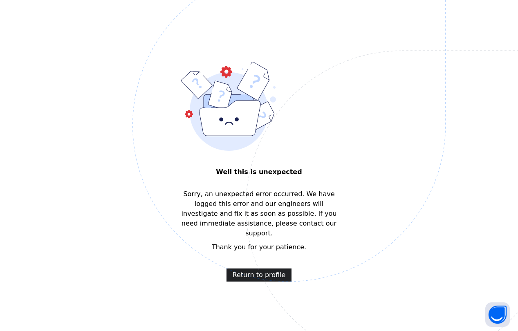
click at [258, 270] on span "Return to profile" at bounding box center [258, 275] width 53 height 10
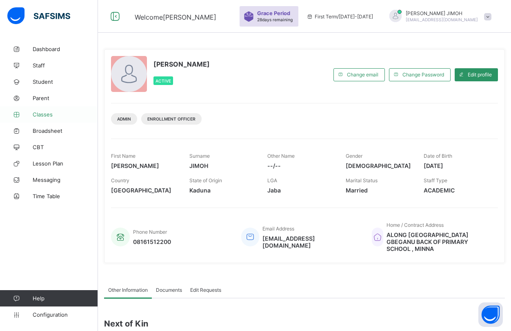
click at [49, 116] on span "Classes" at bounding box center [65, 114] width 65 height 7
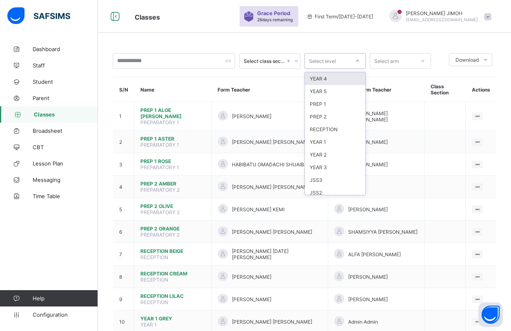
click at [359, 58] on icon at bounding box center [357, 61] width 5 height 8
click at [315, 178] on div "JSS3" at bounding box center [335, 180] width 60 height 13
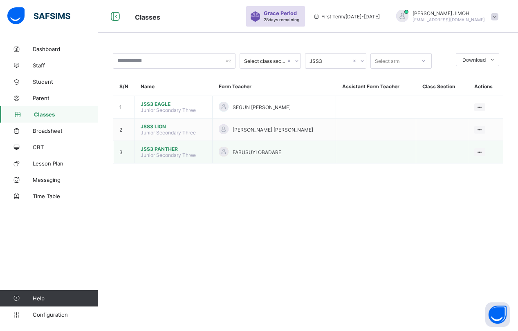
click at [150, 147] on span "JSS3 PANTHER" at bounding box center [173, 149] width 65 height 6
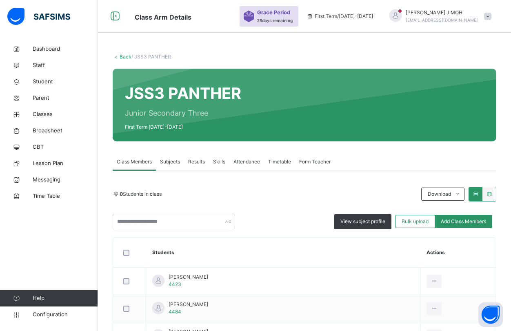
click at [170, 161] on span "Subjects" at bounding box center [170, 161] width 20 height 7
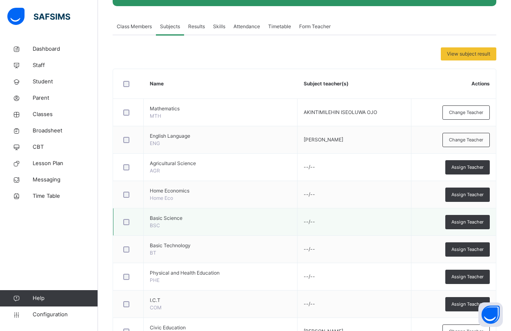
scroll to position [123, 0]
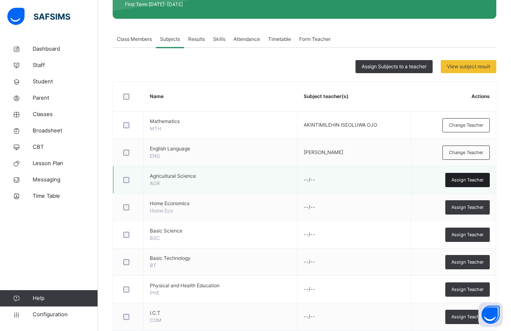
click at [470, 179] on span "Assign Teacher" at bounding box center [468, 179] width 32 height 7
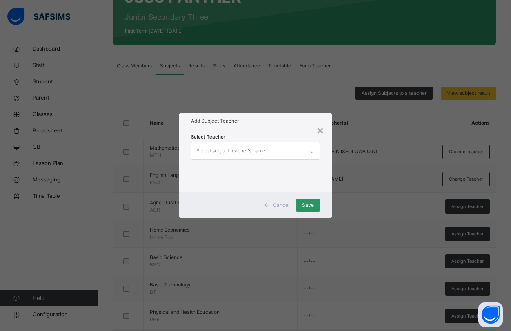
scroll to position [82, 0]
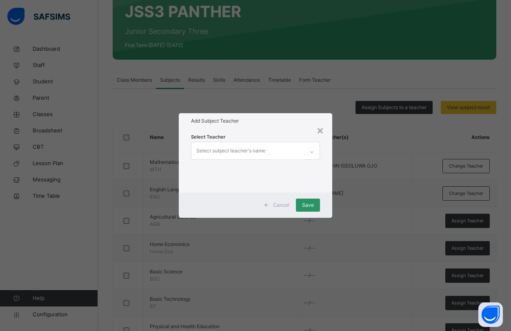
click at [216, 146] on div "Select subject teacher's name" at bounding box center [231, 151] width 69 height 16
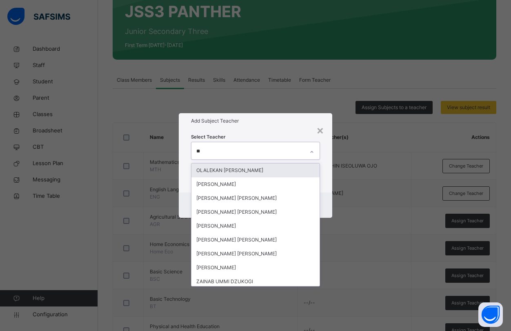
type input "***"
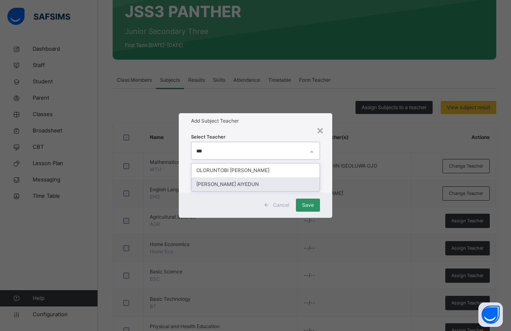
click at [234, 182] on div "[PERSON_NAME] AIYEDUN" at bounding box center [256, 184] width 128 height 14
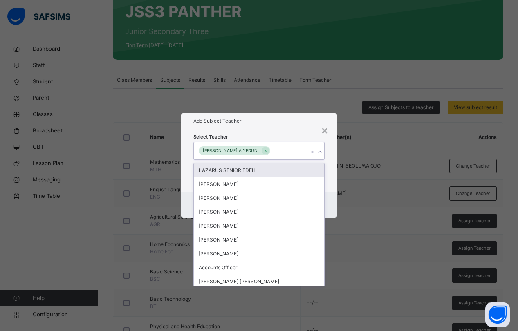
click at [334, 166] on div "Select Teacher option [PERSON_NAME], selected. option LAZARUS SENIOR EDEH focus…" at bounding box center [258, 161] width 155 height 64
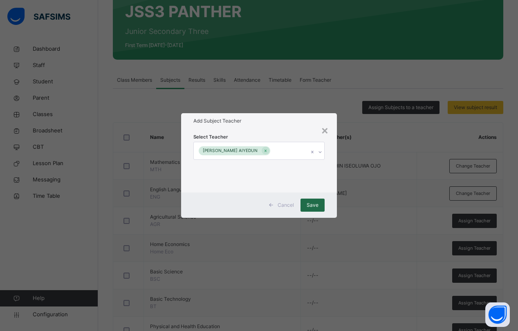
click at [307, 206] on div "Save" at bounding box center [312, 205] width 24 height 13
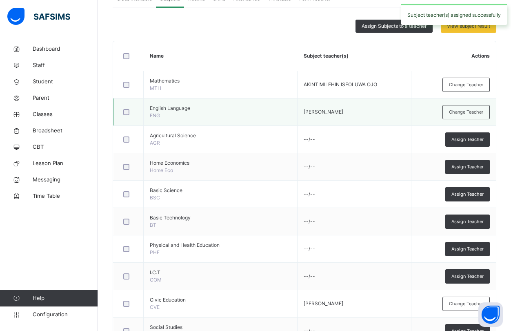
scroll to position [163, 0]
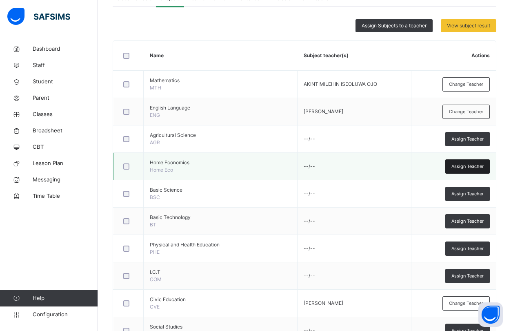
click at [468, 166] on span "Assign Teacher" at bounding box center [468, 166] width 32 height 7
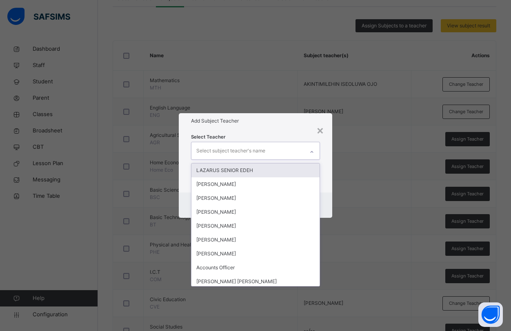
click at [219, 147] on div "Select subject teacher's name" at bounding box center [231, 151] width 69 height 16
type input "***"
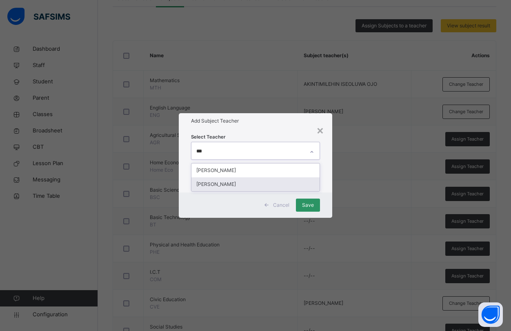
click at [213, 185] on div "[PERSON_NAME]" at bounding box center [256, 184] width 128 height 14
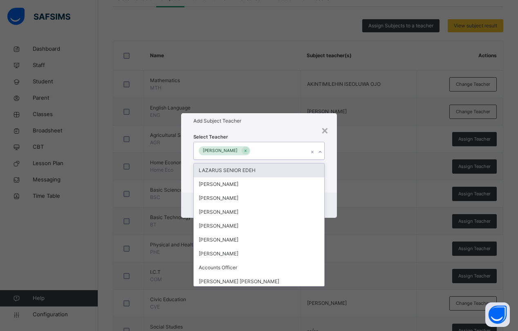
click at [330, 154] on div "Select Teacher option [PERSON_NAME], selected. option LAZARUS SENIOR EDEH focus…" at bounding box center [258, 161] width 155 height 64
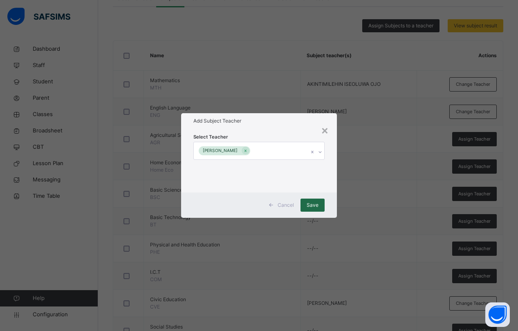
click at [307, 203] on span "Save" at bounding box center [312, 204] width 12 height 7
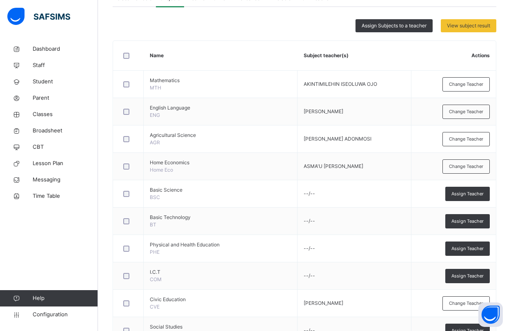
click at [124, 143] on div at bounding box center [129, 138] width 18 height 17
click at [475, 219] on span "Assign Teacher" at bounding box center [468, 221] width 32 height 7
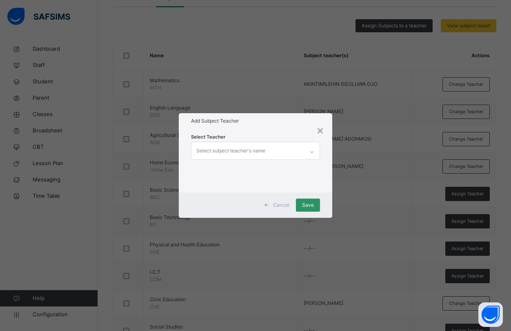
click at [219, 146] on div "Select subject teacher's name" at bounding box center [231, 151] width 69 height 16
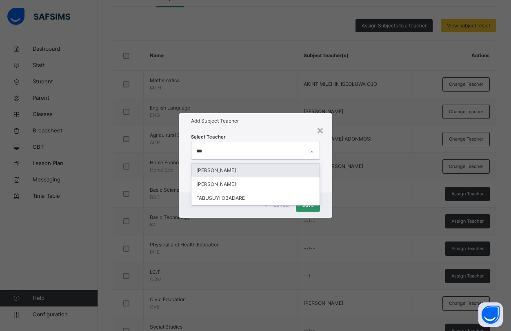
type input "****"
click at [228, 172] on div "[PERSON_NAME]" at bounding box center [256, 170] width 128 height 14
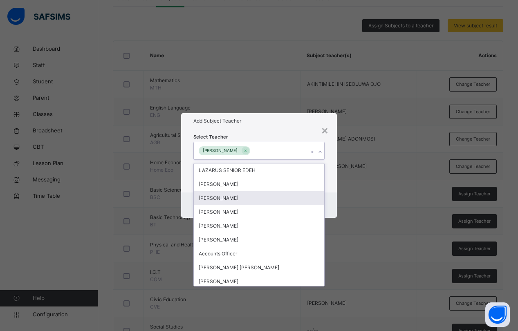
click at [329, 200] on div "Cancel Save" at bounding box center [258, 204] width 155 height 25
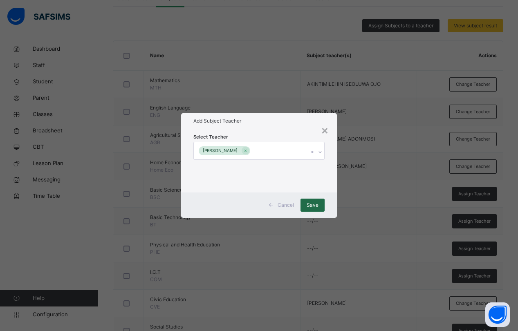
click at [311, 205] on span "Save" at bounding box center [312, 204] width 12 height 7
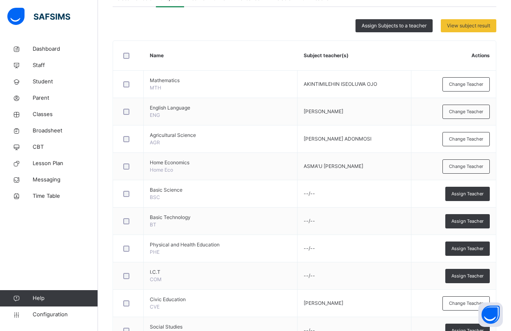
click at [305, 16] on div "Assign Subjects to a teacher View subject result Name Subject teacher(s) Action…" at bounding box center [305, 271] width 384 height 529
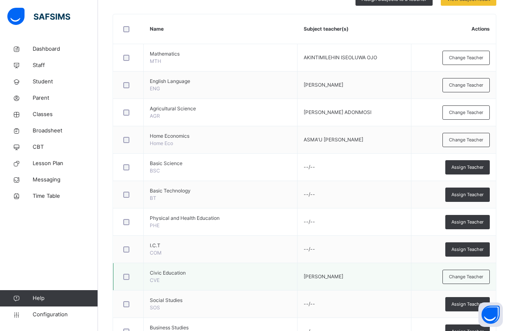
scroll to position [204, 0]
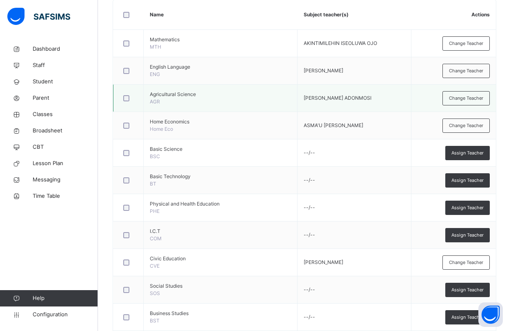
click at [130, 94] on div at bounding box center [129, 97] width 18 height 17
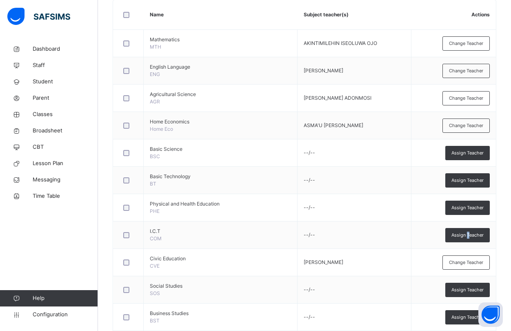
click at [474, 238] on span "Assign Teacher" at bounding box center [468, 235] width 32 height 7
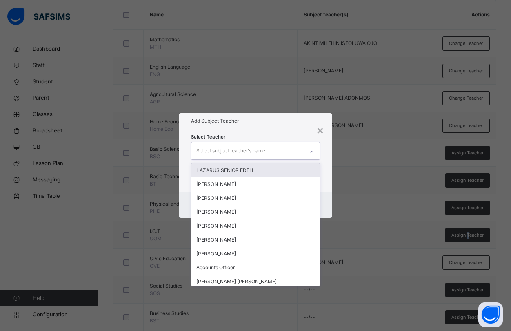
click at [218, 150] on div "Select subject teacher's name" at bounding box center [231, 151] width 69 height 16
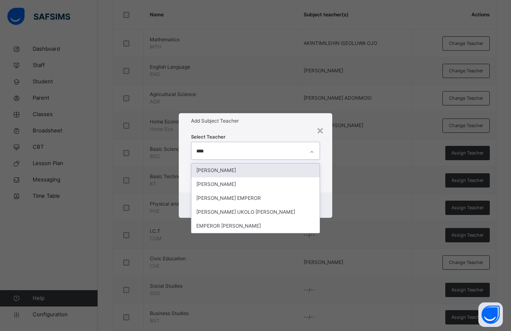
type input "*****"
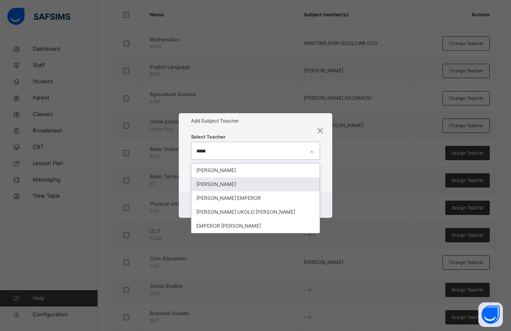
click at [220, 183] on div "[PERSON_NAME]" at bounding box center [256, 184] width 128 height 14
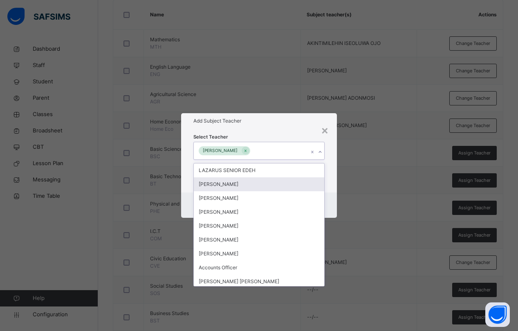
click at [331, 192] on div "Cancel Save" at bounding box center [258, 204] width 155 height 25
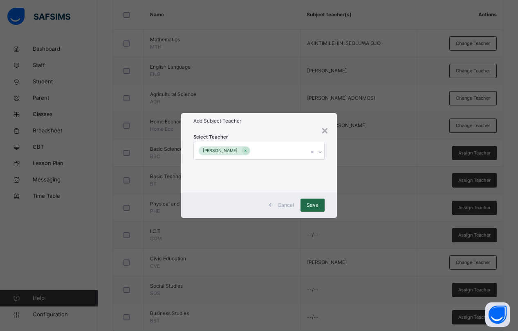
click at [308, 206] on span "Save" at bounding box center [312, 204] width 12 height 7
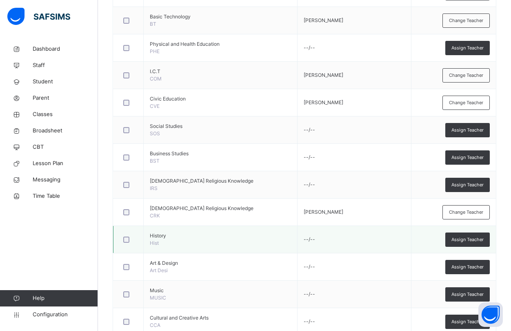
scroll to position [368, 0]
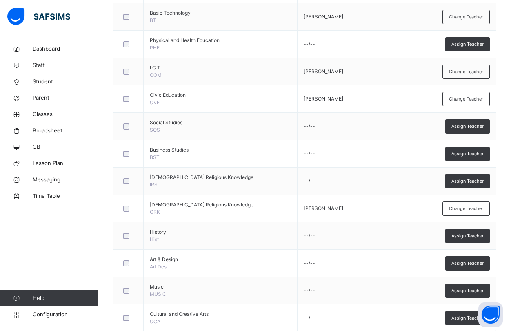
drag, startPoint x: 471, startPoint y: 154, endPoint x: 458, endPoint y: 153, distance: 12.3
click at [469, 154] on span "Assign Teacher" at bounding box center [468, 153] width 32 height 7
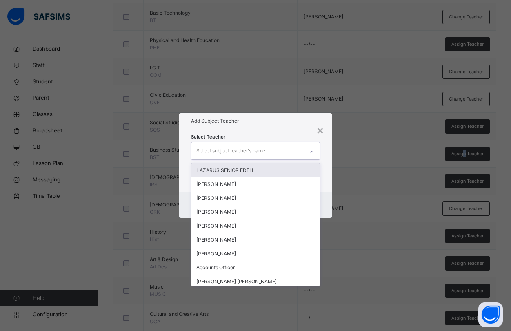
click at [246, 147] on div "Select subject teacher's name" at bounding box center [231, 151] width 69 height 16
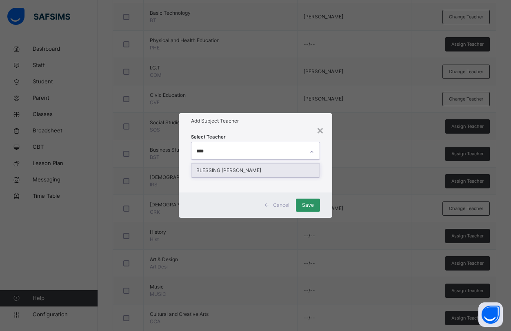
type input "*****"
click at [231, 172] on div "BLESSING [PERSON_NAME]" at bounding box center [256, 170] width 128 height 14
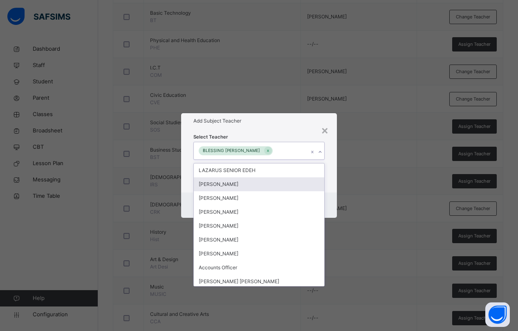
click at [330, 187] on div "Select Teacher option BLESSING [PERSON_NAME], selected. option [PERSON_NAME] fo…" at bounding box center [258, 161] width 155 height 64
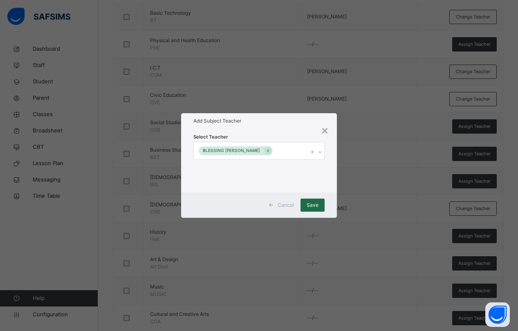
click at [310, 205] on span "Save" at bounding box center [312, 204] width 12 height 7
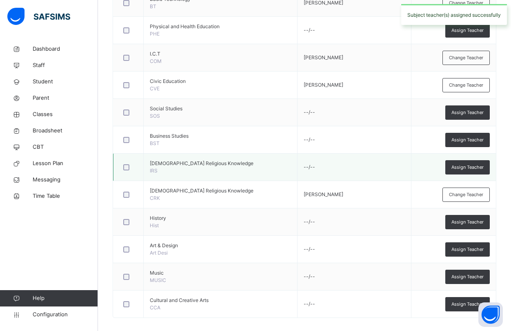
scroll to position [389, 0]
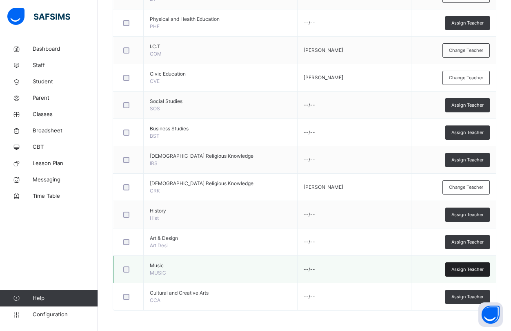
click at [464, 270] on span "Assign Teacher" at bounding box center [468, 269] width 32 height 7
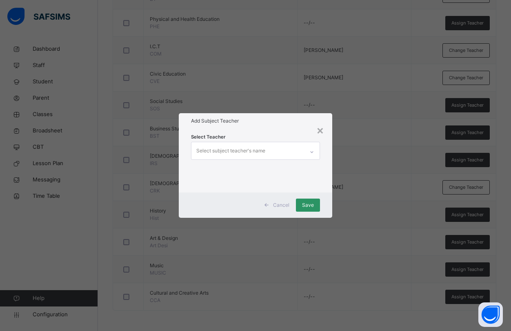
click at [208, 150] on div "Select subject teacher's name" at bounding box center [231, 151] width 69 height 16
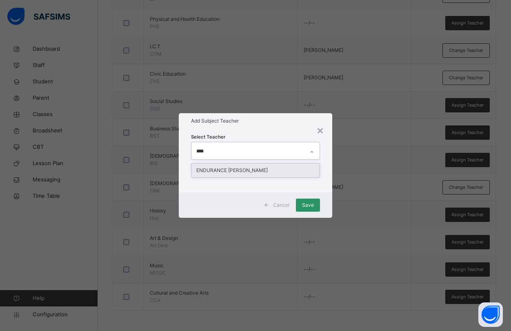
type input "*****"
click at [210, 173] on div "ENDURANCE [PERSON_NAME]" at bounding box center [256, 170] width 128 height 14
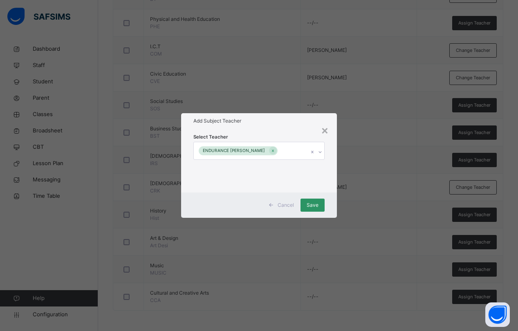
click at [330, 168] on div "Select Teacher ENDURANCE OJONE OJADEH" at bounding box center [258, 161] width 155 height 64
click at [308, 203] on span "Save" at bounding box center [312, 204] width 12 height 7
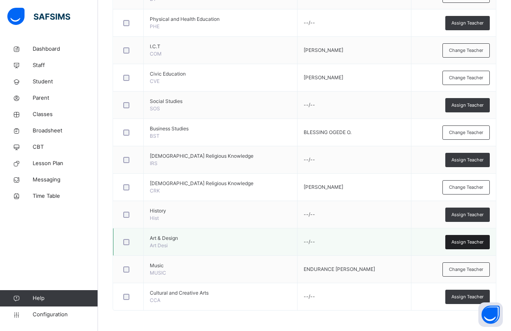
click at [474, 241] on span "Assign Teacher" at bounding box center [468, 242] width 32 height 7
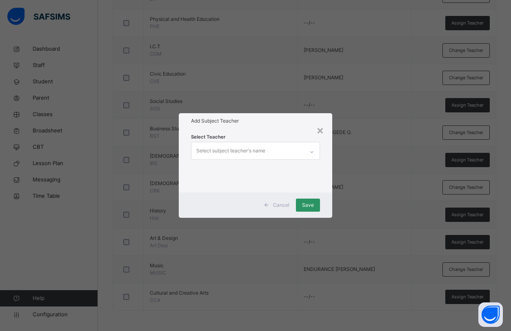
click at [208, 149] on div "Select subject teacher's name" at bounding box center [231, 151] width 69 height 16
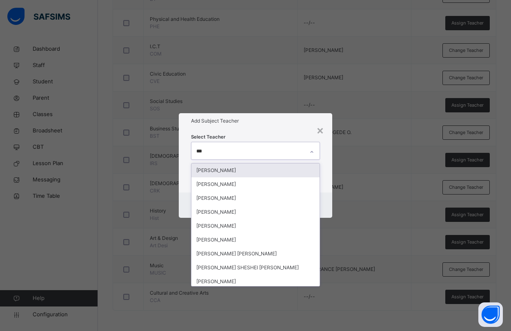
type input "****"
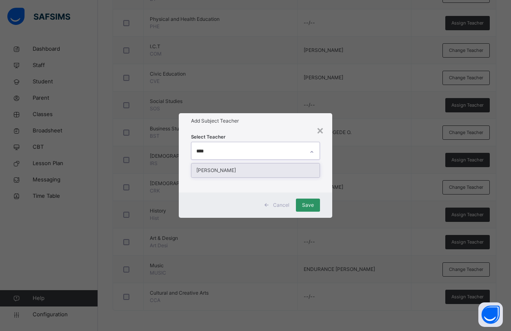
click at [228, 170] on div "[PERSON_NAME]" at bounding box center [256, 170] width 128 height 14
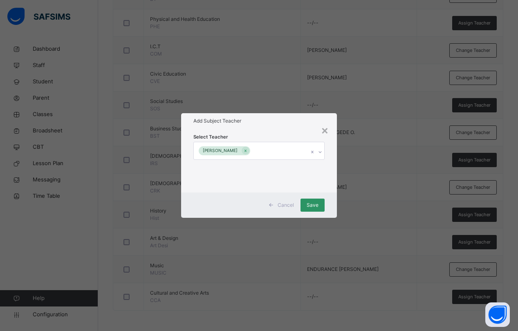
click at [327, 174] on div "Select Teacher [PERSON_NAME]" at bounding box center [258, 161] width 155 height 64
click at [311, 201] on span "Save" at bounding box center [312, 204] width 12 height 7
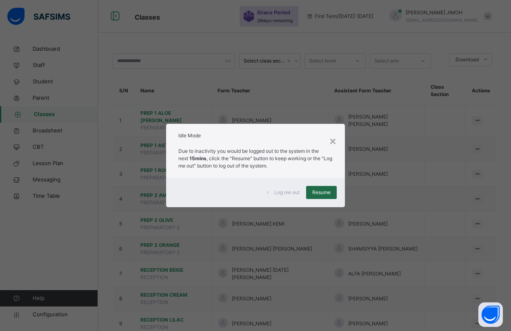
click at [326, 191] on span "Resume" at bounding box center [322, 192] width 18 height 7
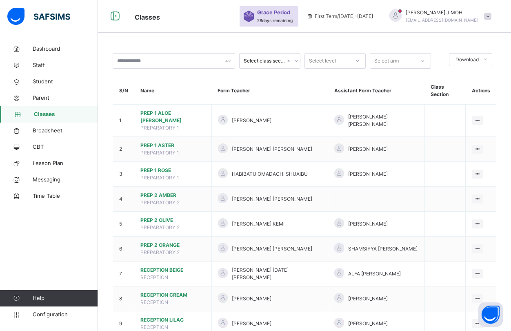
click at [492, 15] on span at bounding box center [488, 16] width 7 height 7
click at [463, 102] on span "Logout" at bounding box center [465, 101] width 54 height 11
